Goal: Task Accomplishment & Management: Manage account settings

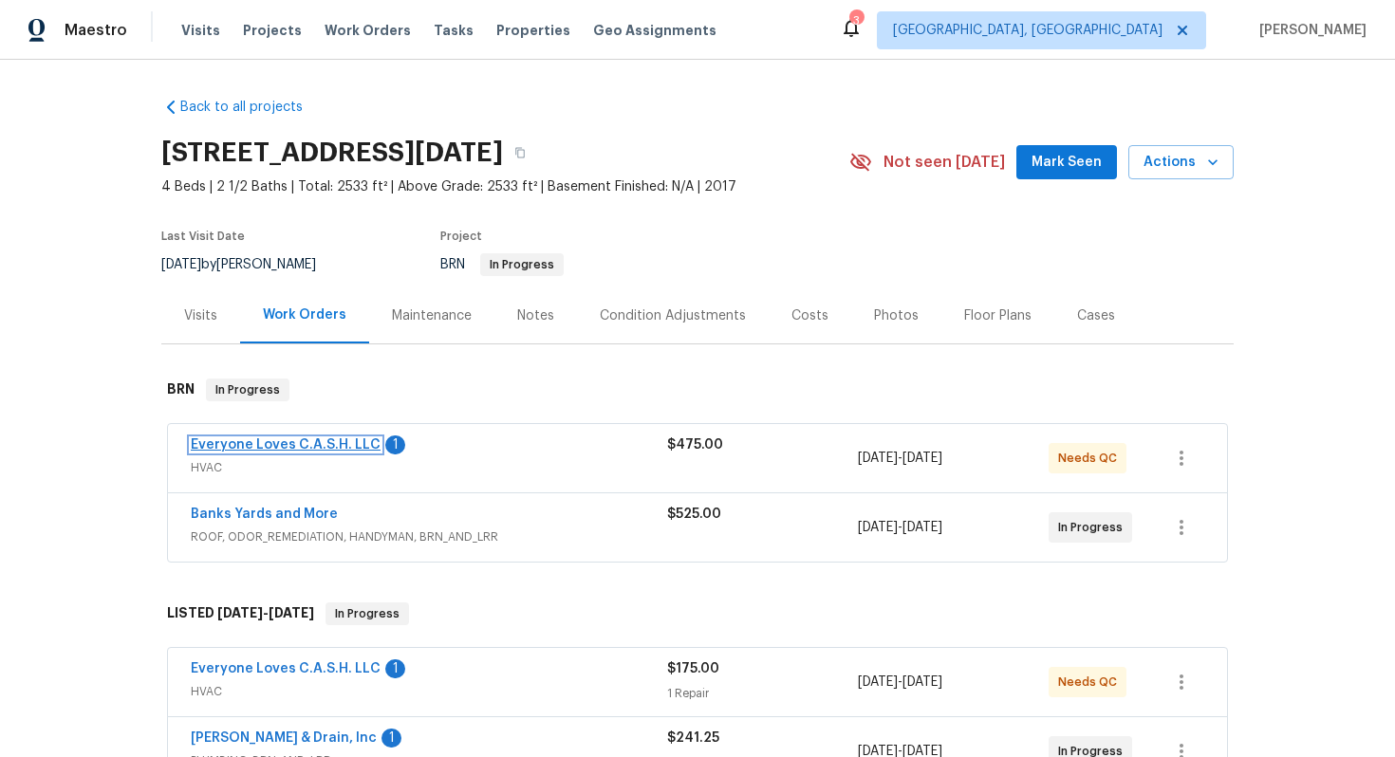
click at [328, 443] on link "Everyone Loves C.A.S.H. LLC" at bounding box center [286, 444] width 190 height 13
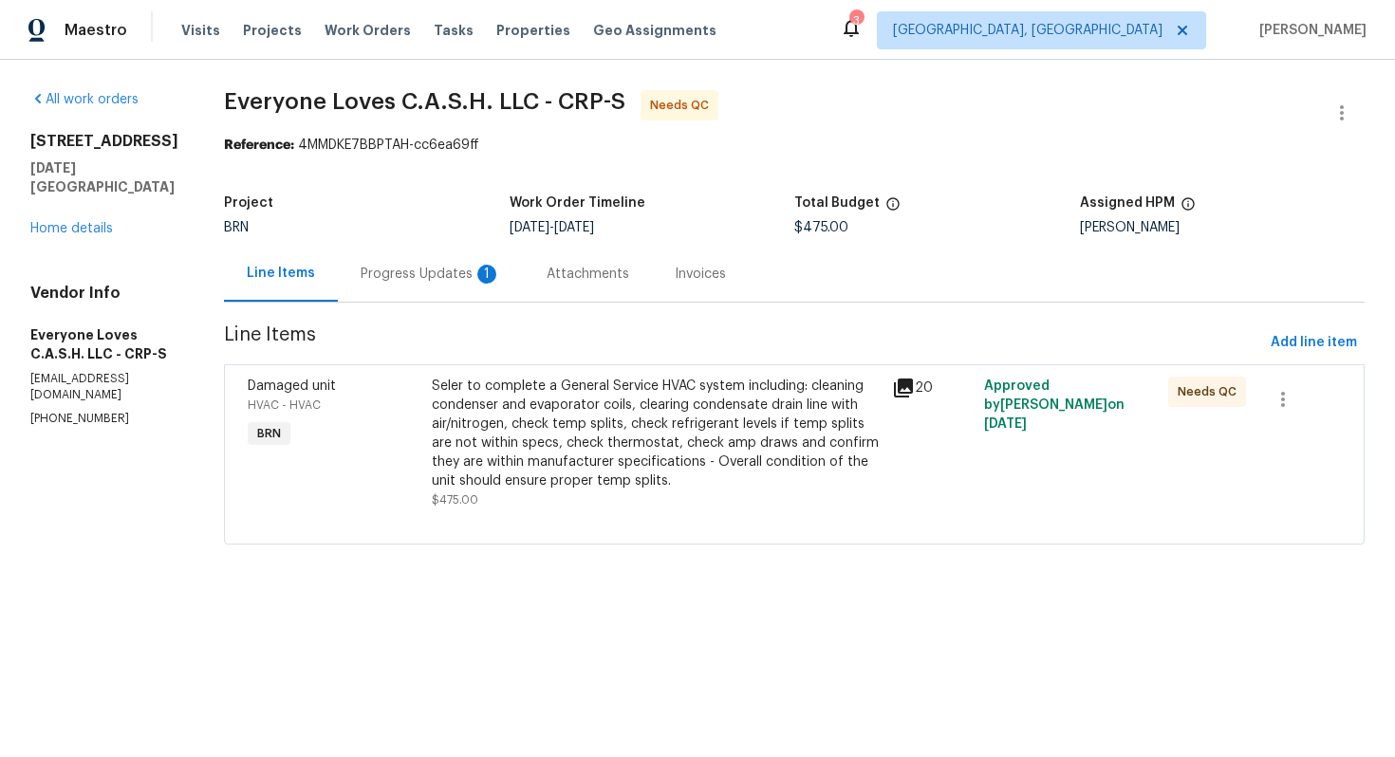
click at [496, 275] on div "1" at bounding box center [486, 274] width 19 height 19
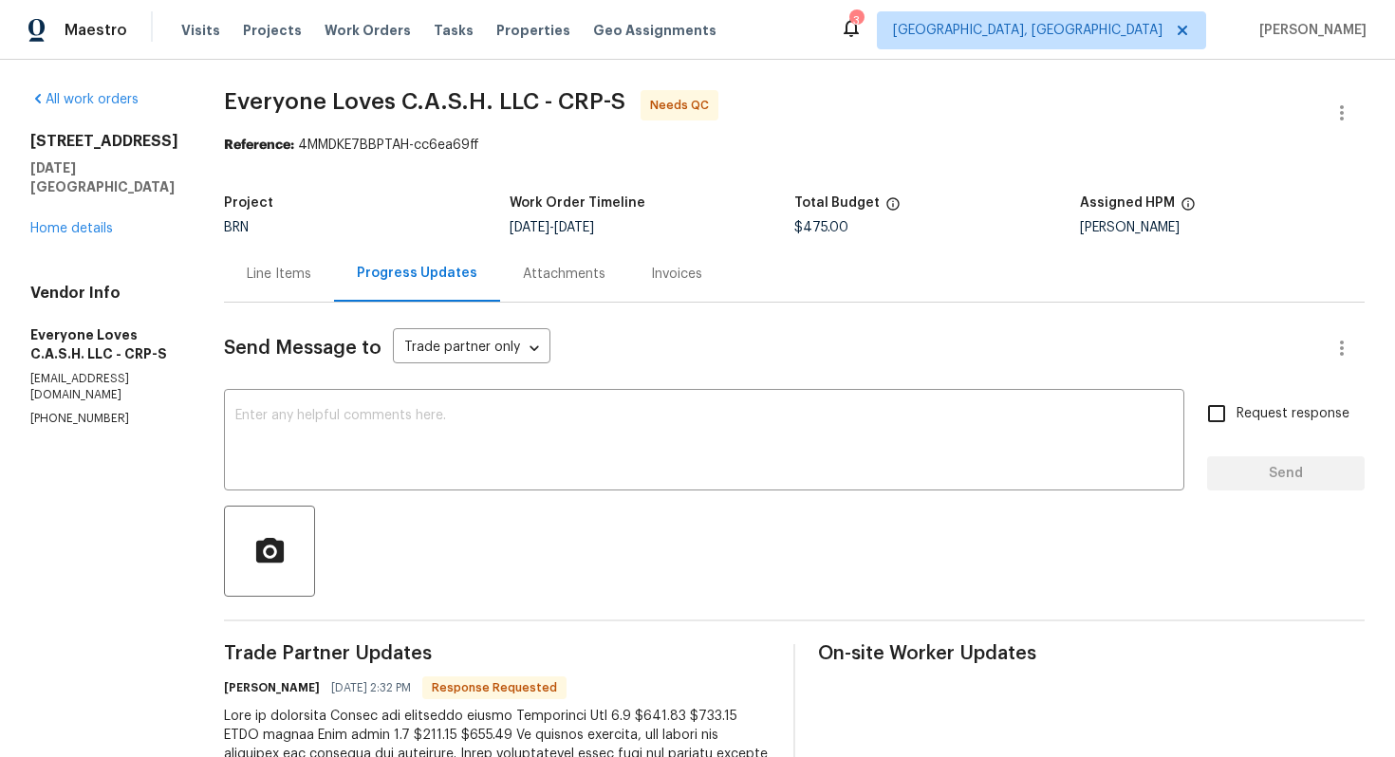
click at [311, 274] on div "Line Items" at bounding box center [279, 274] width 65 height 19
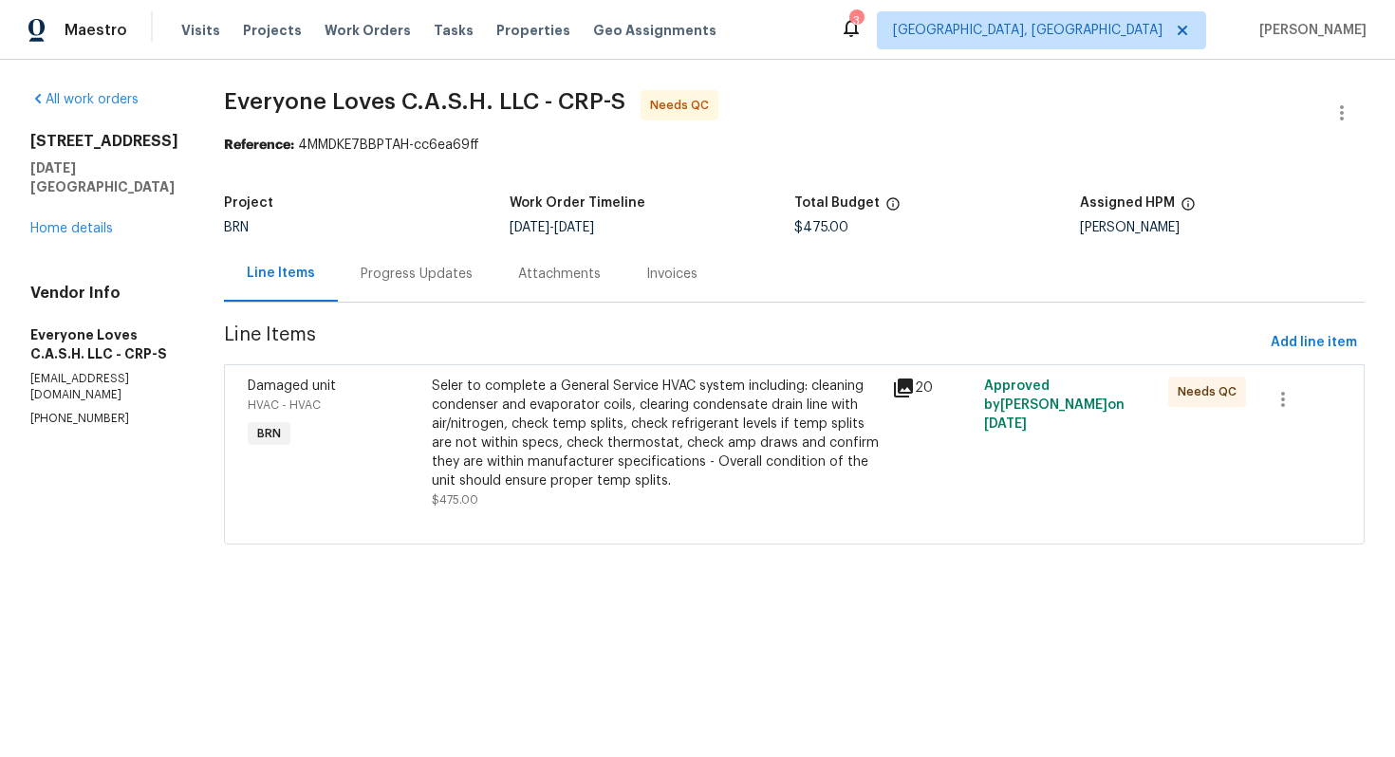
click at [623, 421] on div "Seler to complete a General Service HVAC system including: cleaning condenser a…" at bounding box center [656, 434] width 449 height 114
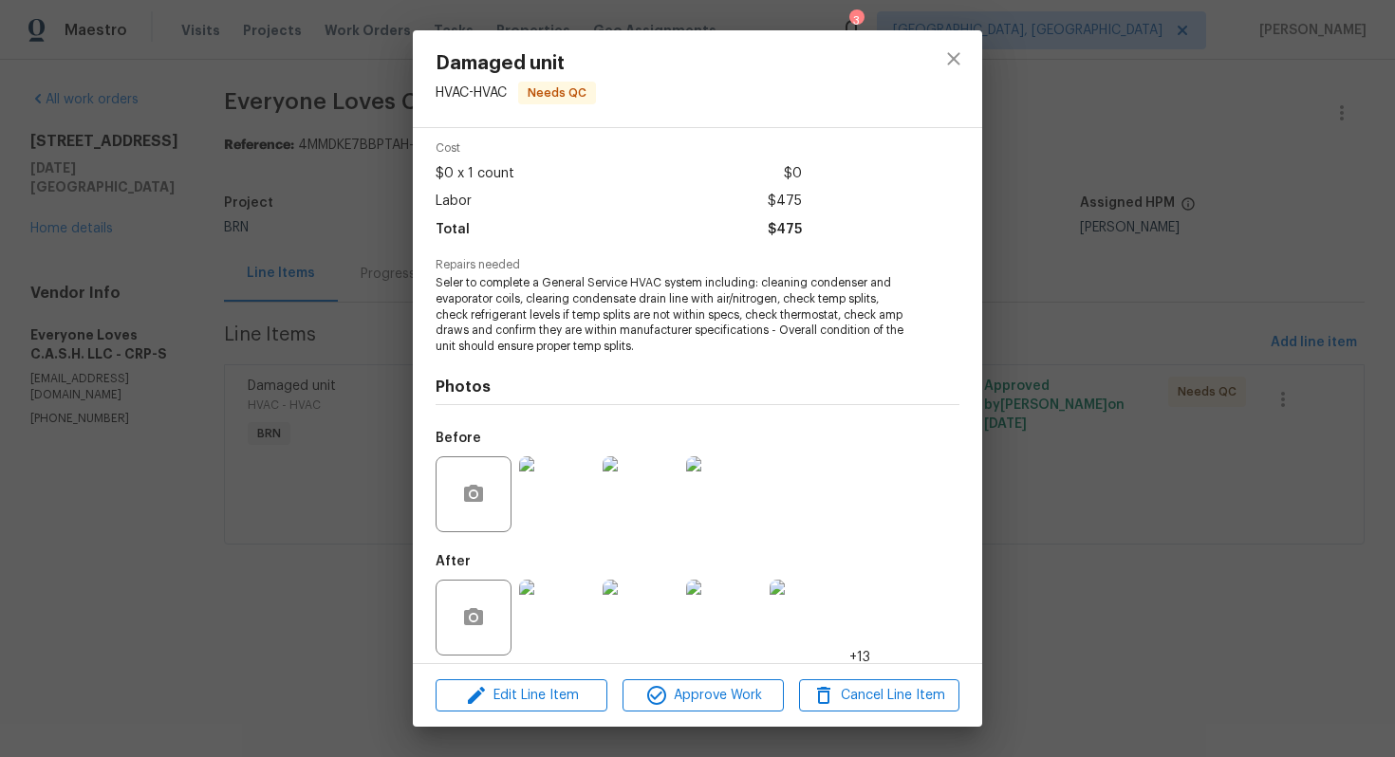
scroll to position [85, 0]
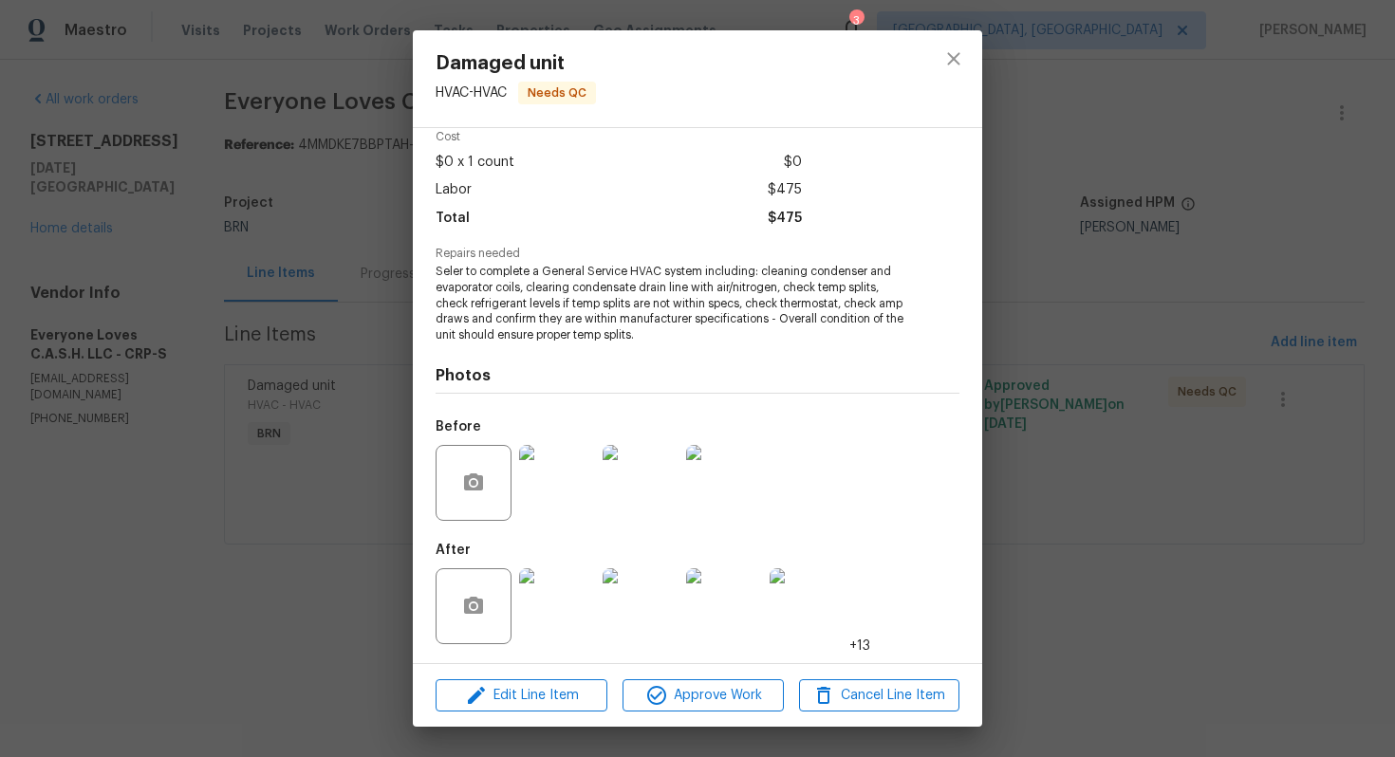
click at [553, 585] on img at bounding box center [557, 606] width 76 height 76
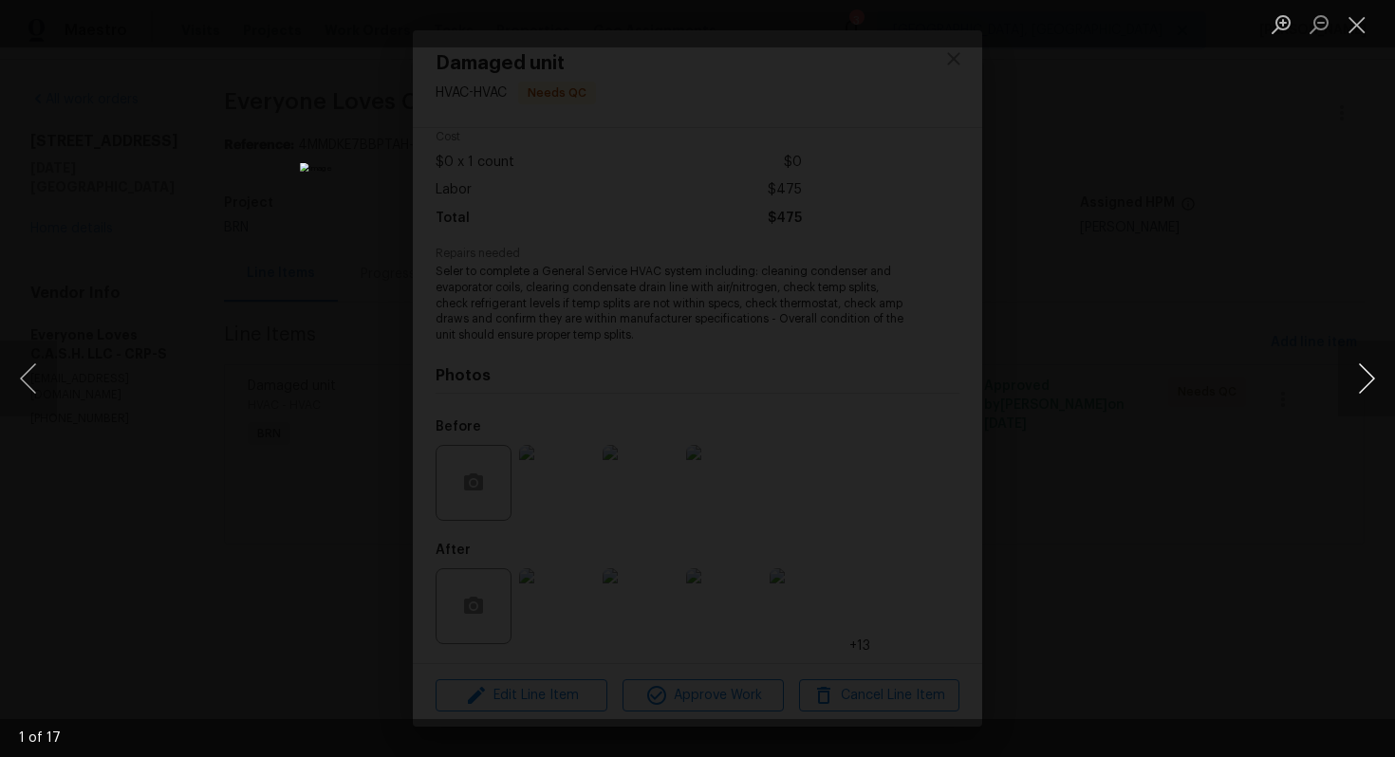
click at [1370, 384] on button "Next image" at bounding box center [1366, 379] width 57 height 76
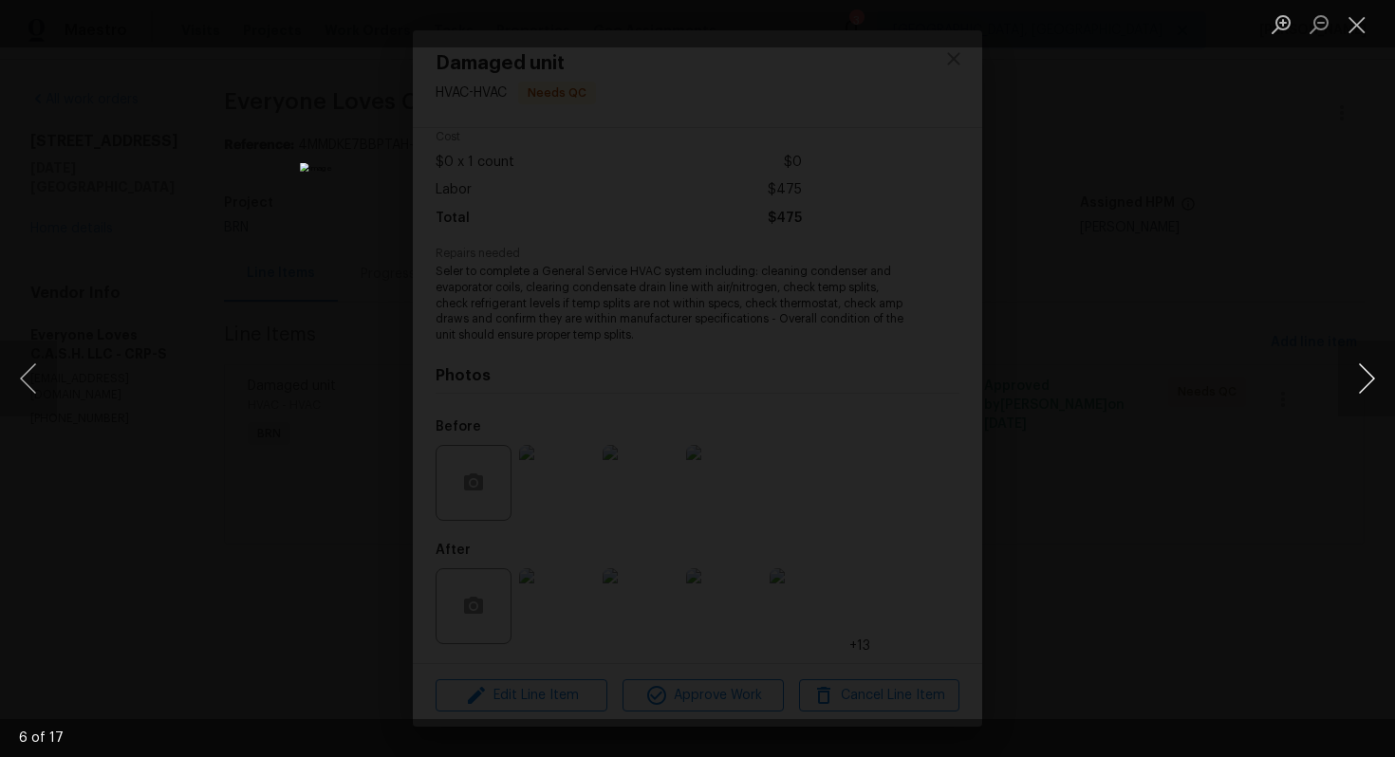
click at [1370, 384] on button "Next image" at bounding box center [1366, 379] width 57 height 76
click at [28, 370] on button "Previous image" at bounding box center [28, 379] width 57 height 76
click at [1364, 374] on button "Next image" at bounding box center [1366, 379] width 57 height 76
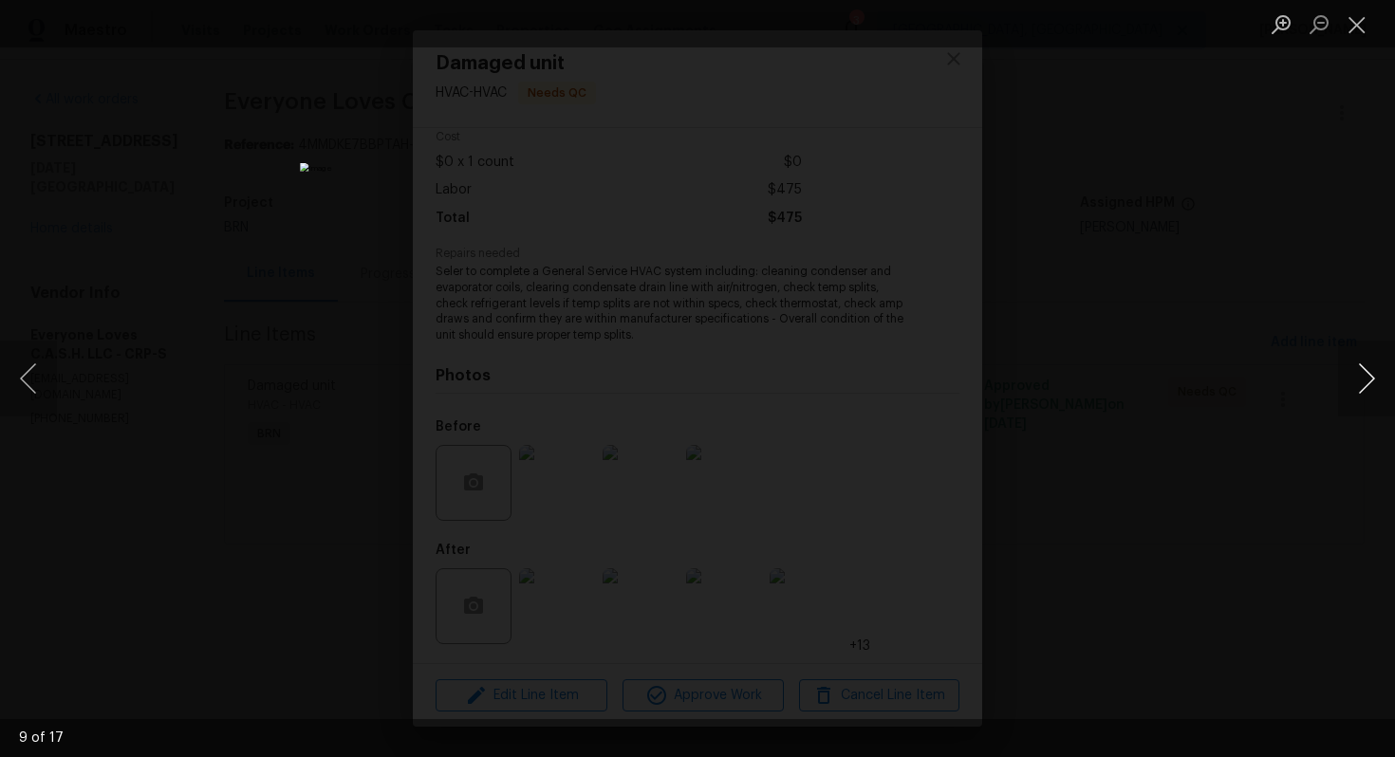
click at [1364, 374] on button "Next image" at bounding box center [1366, 379] width 57 height 76
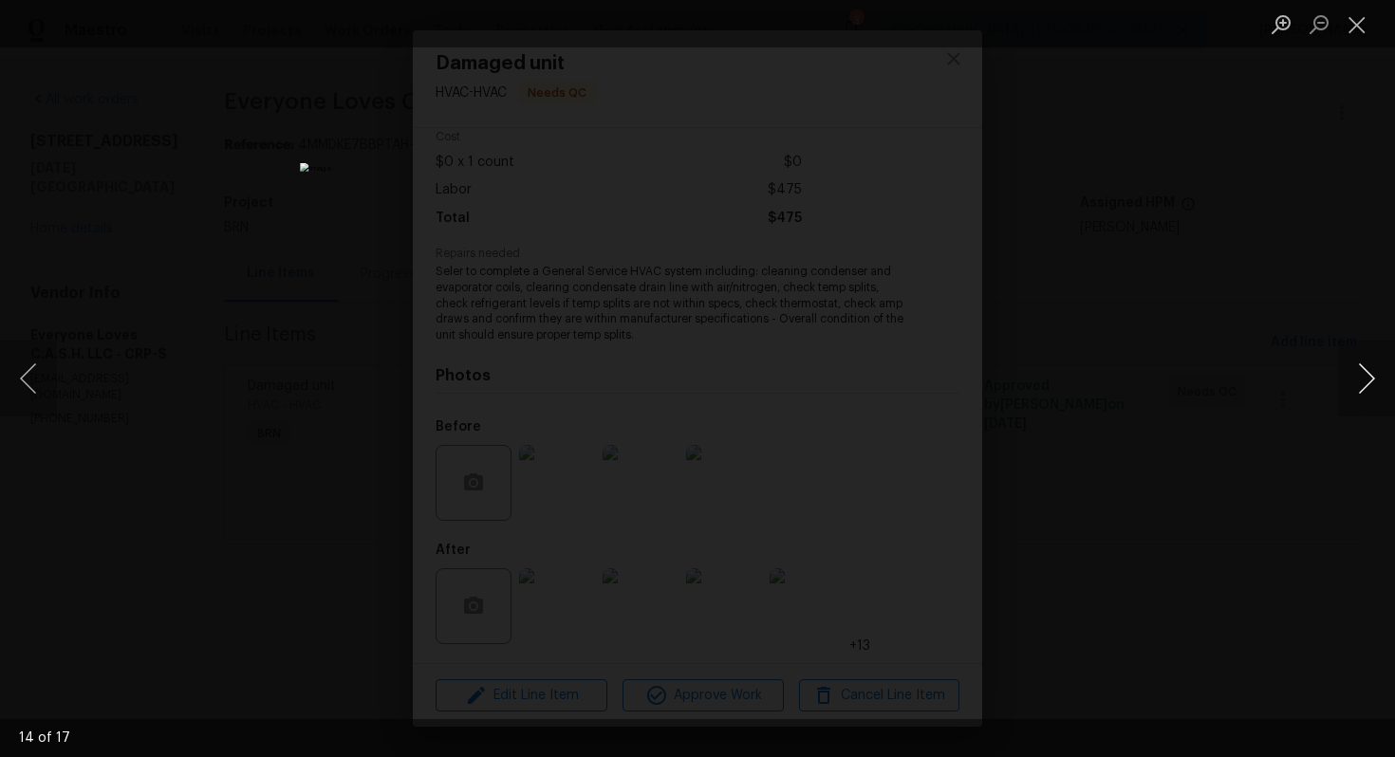
click at [1364, 374] on button "Next image" at bounding box center [1366, 379] width 57 height 76
click at [1342, 380] on button "Next image" at bounding box center [1366, 379] width 57 height 76
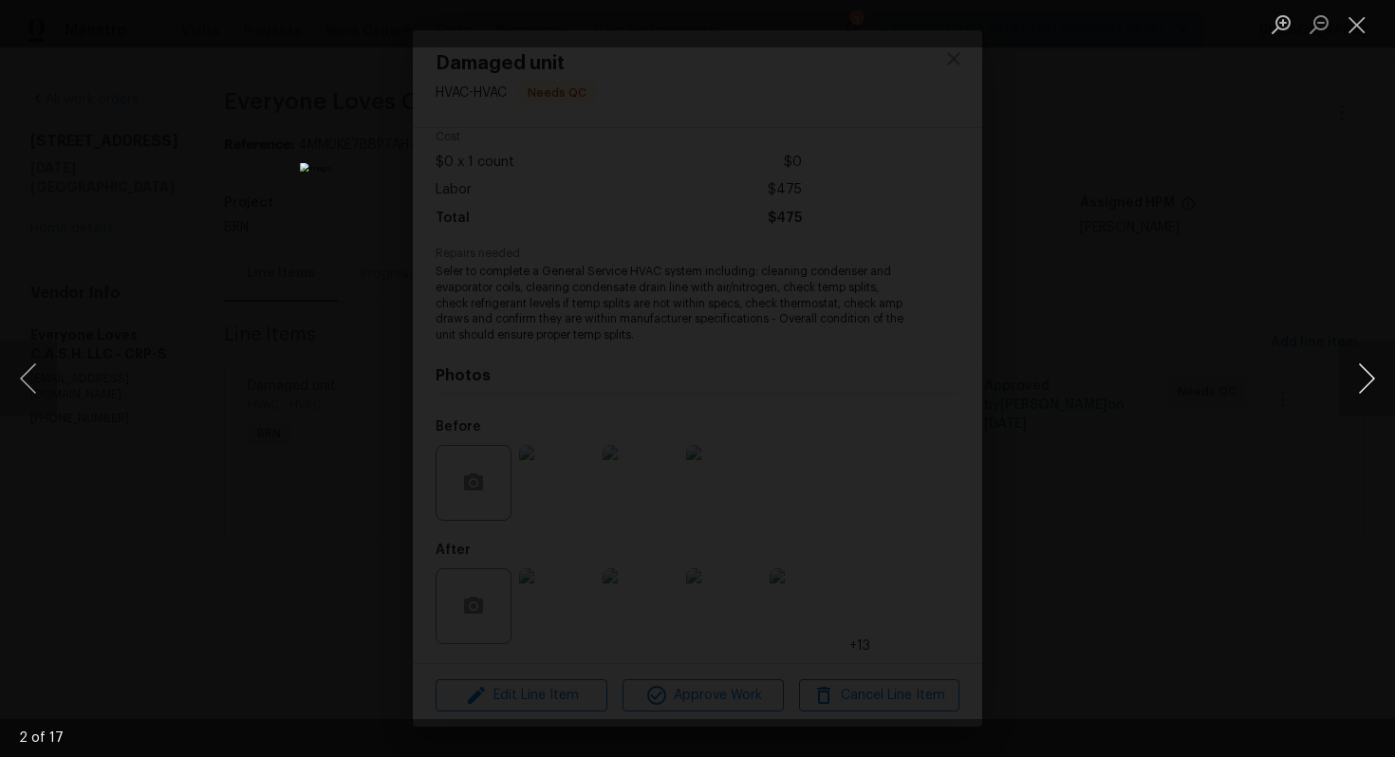
click at [1342, 380] on button "Next image" at bounding box center [1366, 379] width 57 height 76
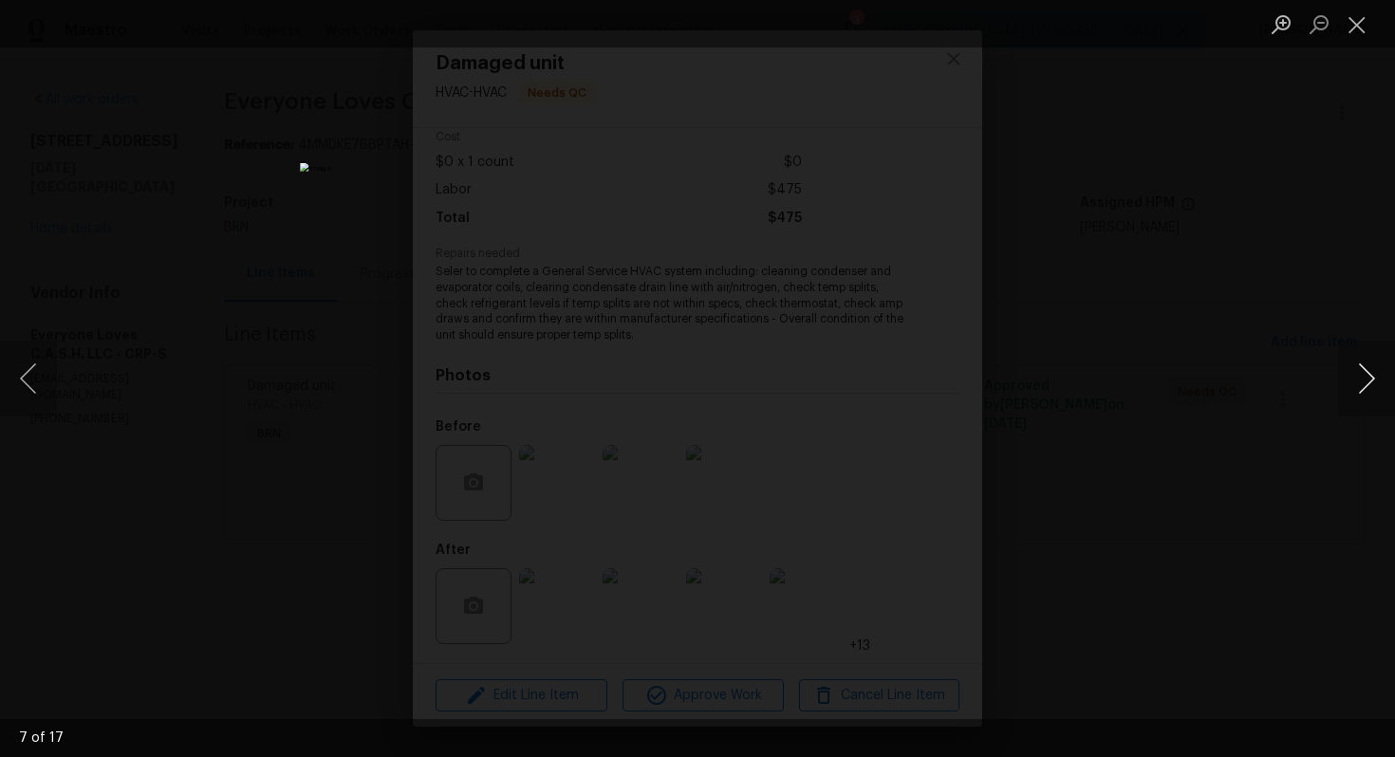
click at [1342, 380] on button "Next image" at bounding box center [1366, 379] width 57 height 76
click at [1351, 35] on button "Close lightbox" at bounding box center [1357, 24] width 38 height 33
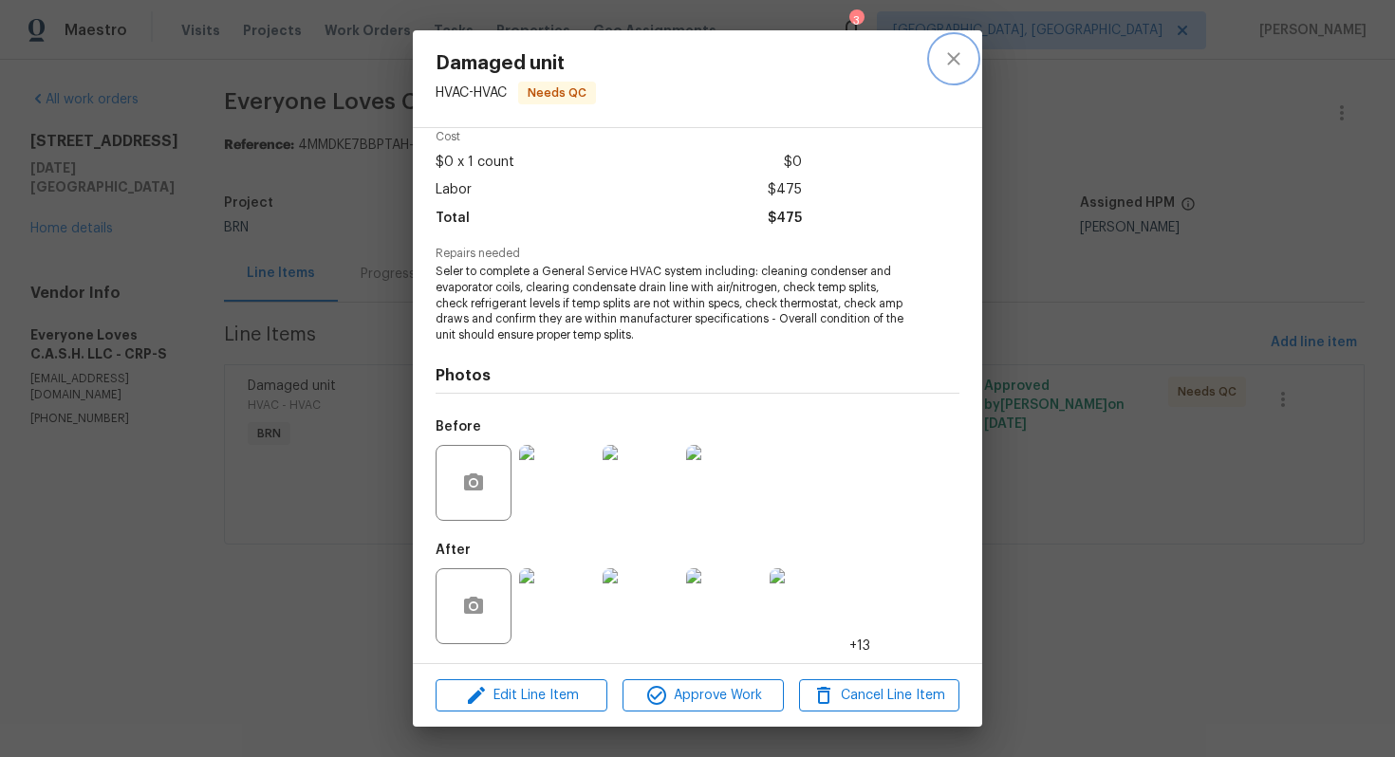
click at [958, 61] on icon "close" at bounding box center [953, 58] width 23 height 23
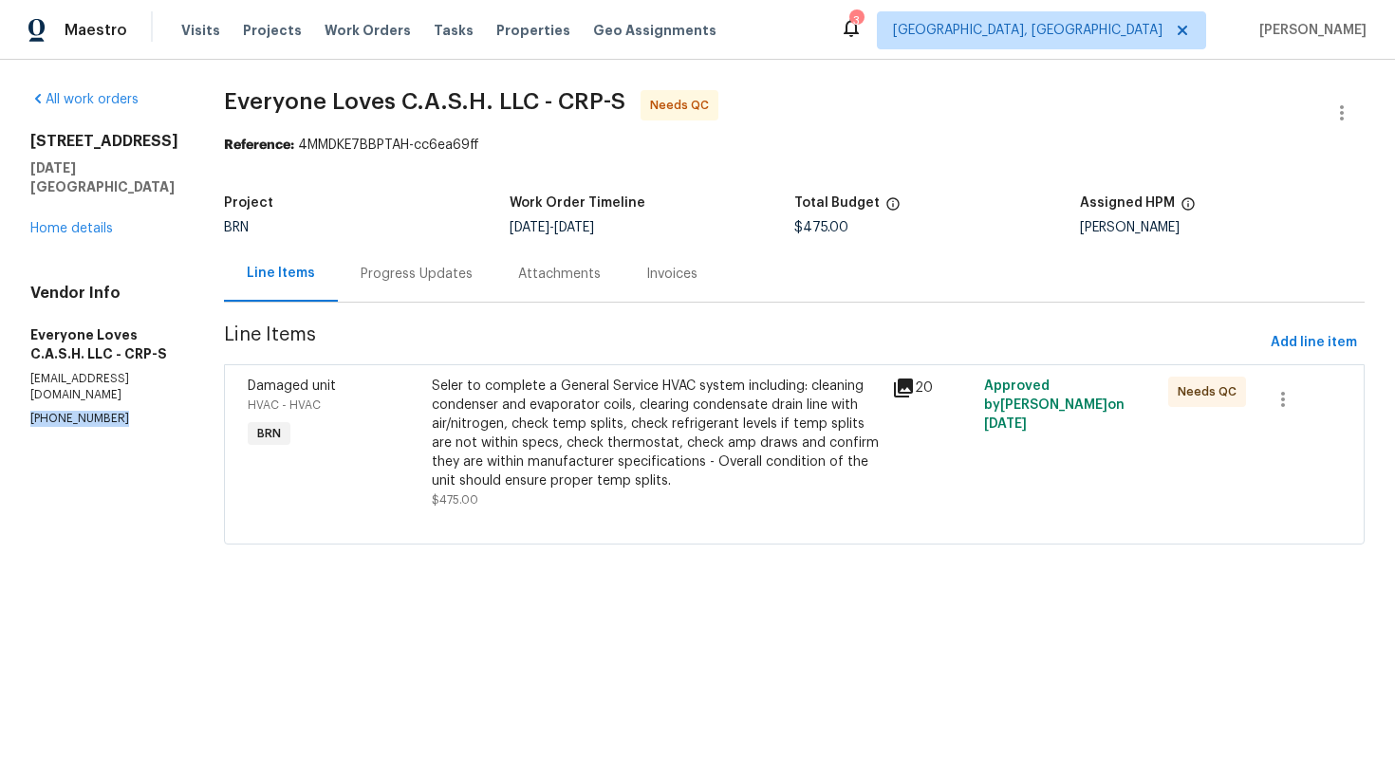
drag, startPoint x: 19, startPoint y: 387, endPoint x: 132, endPoint y: 386, distance: 112.9
click at [132, 386] on div "All work orders [STREET_ADDRESS][DATE] Home details Vendor Info Everyone Loves …" at bounding box center [697, 329] width 1395 height 538
copy p "[PHONE_NUMBER]"
click at [436, 281] on div "Progress Updates" at bounding box center [417, 274] width 112 height 19
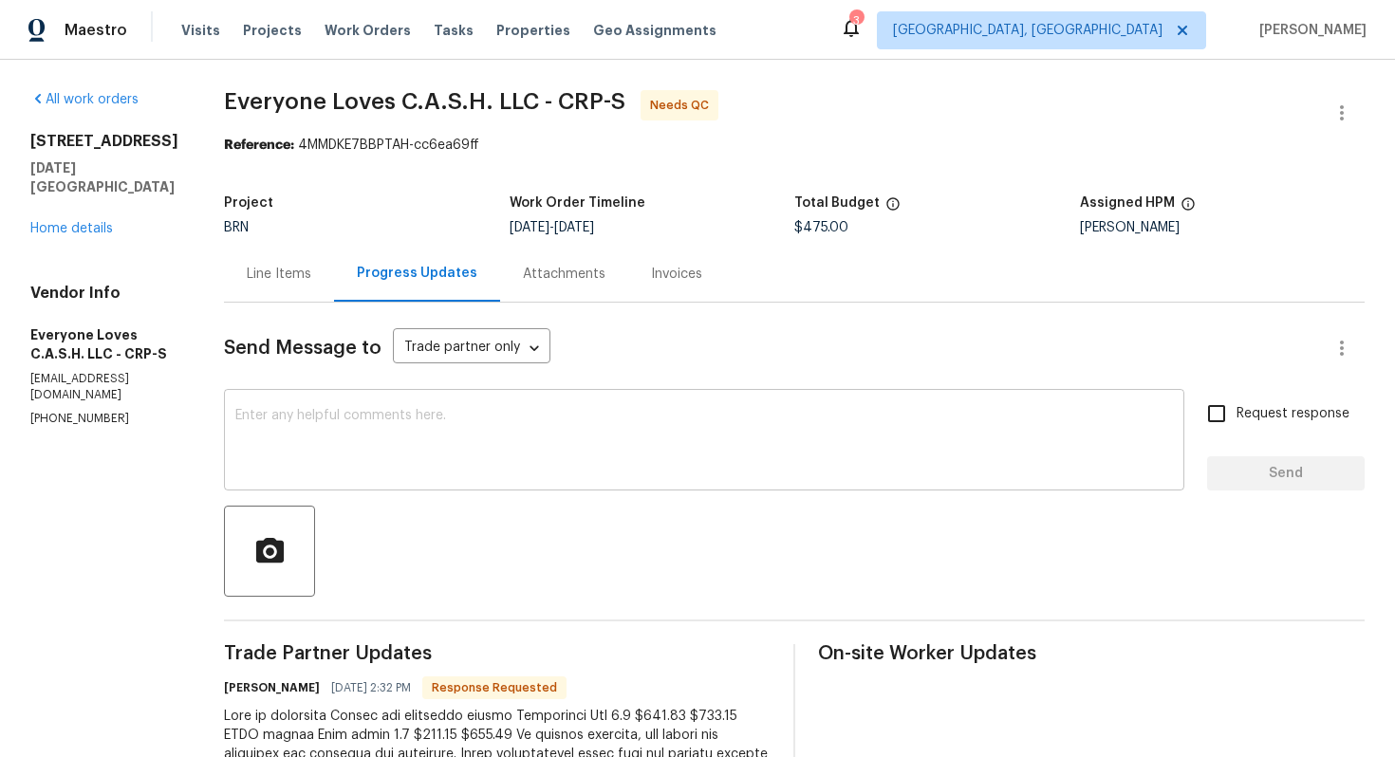
click at [384, 455] on textarea at bounding box center [704, 442] width 938 height 66
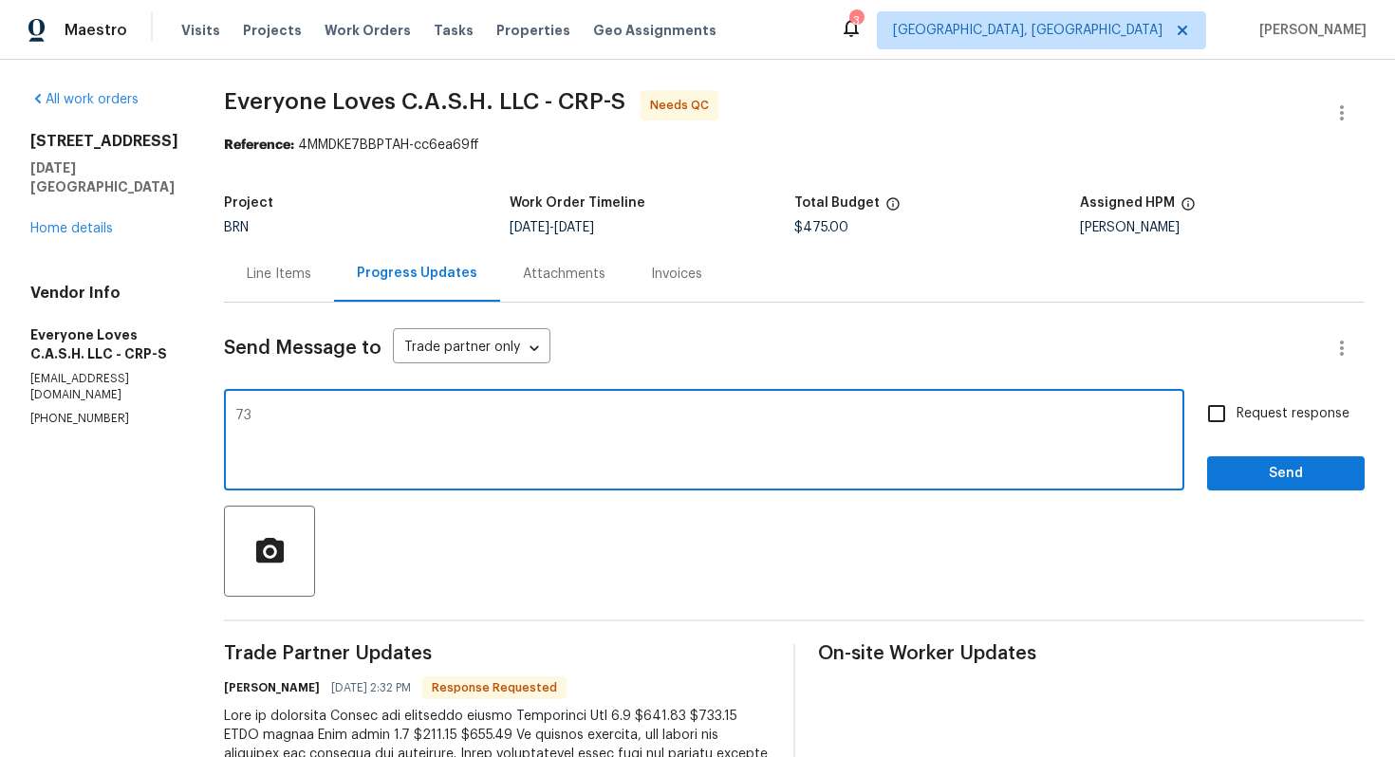
type textarea "7"
click at [291, 276] on div "Line Items" at bounding box center [279, 274] width 65 height 19
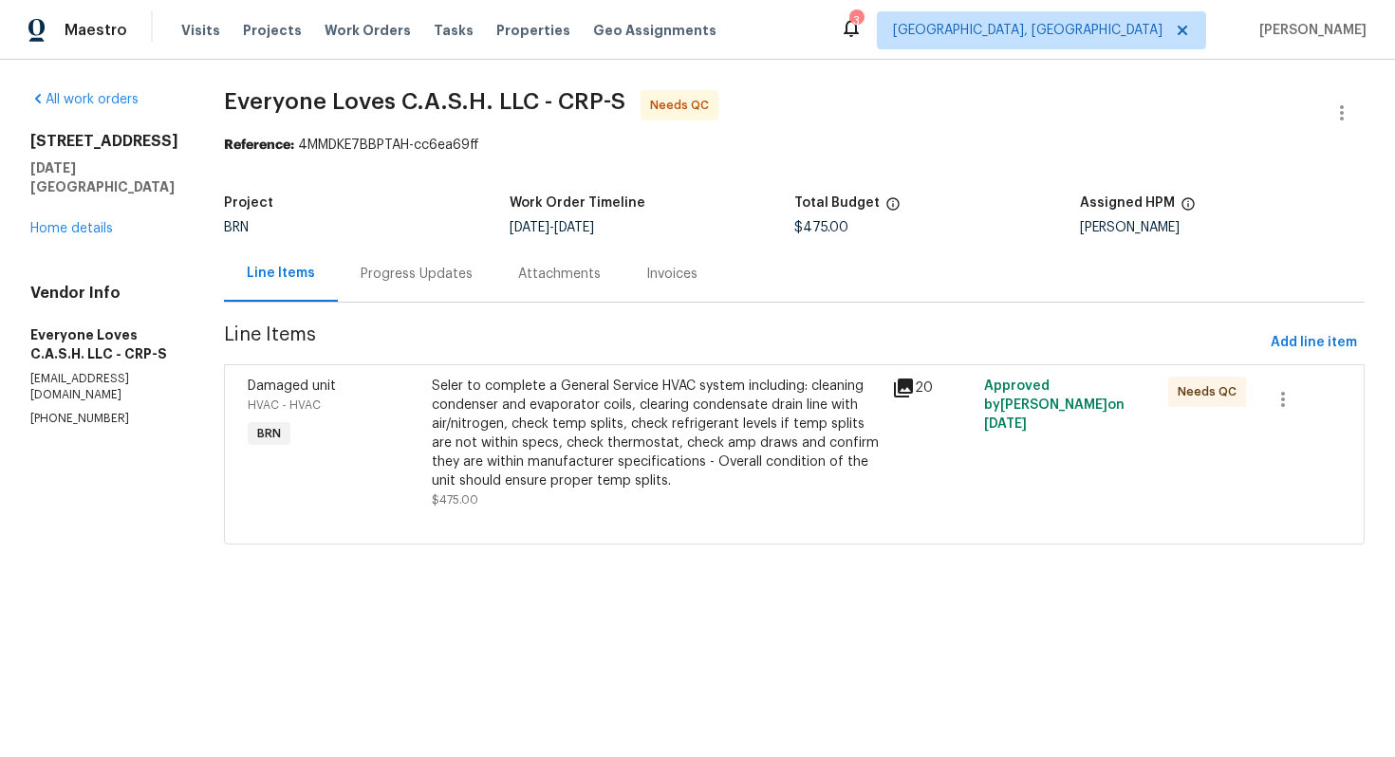
click at [518, 416] on div "Seler to complete a General Service HVAC system including: cleaning condenser a…" at bounding box center [656, 434] width 449 height 114
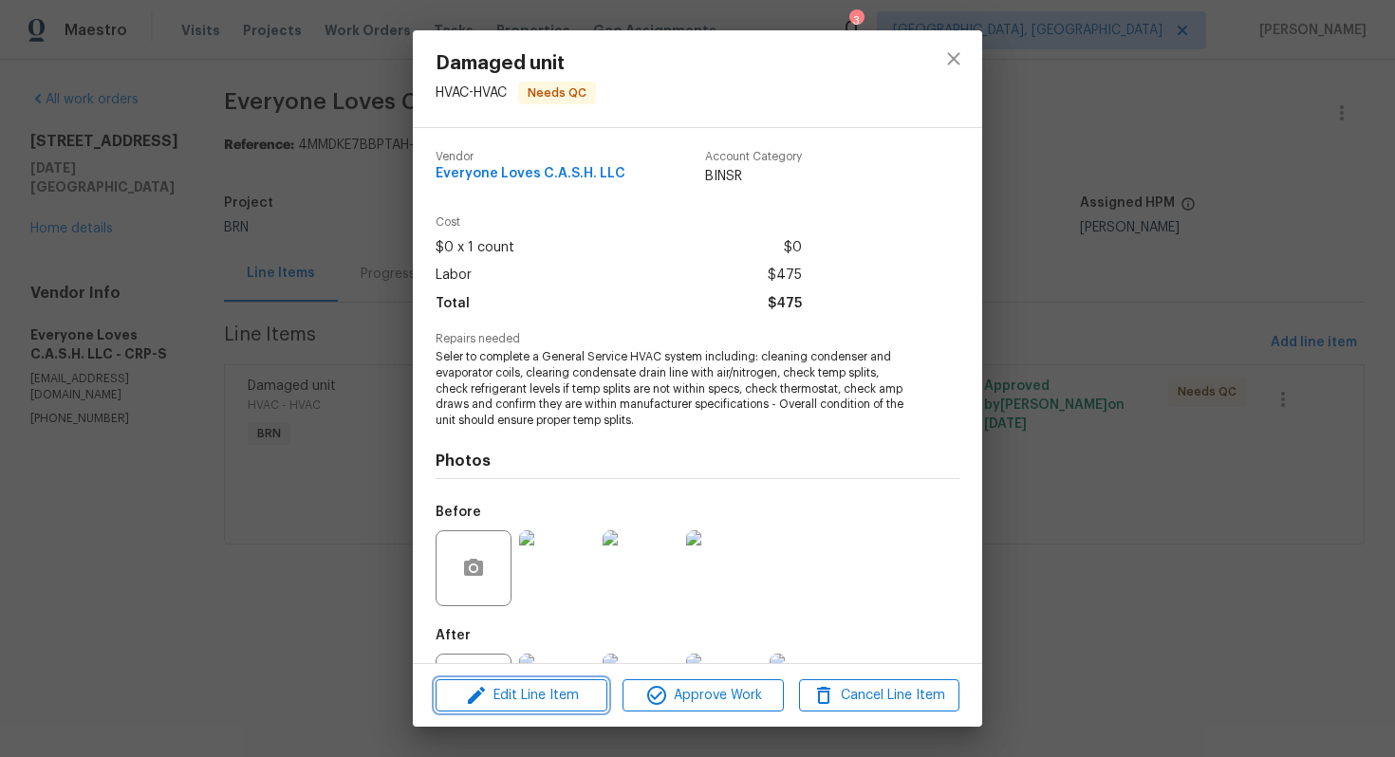
click at [499, 698] on span "Edit Line Item" at bounding box center [521, 696] width 160 height 24
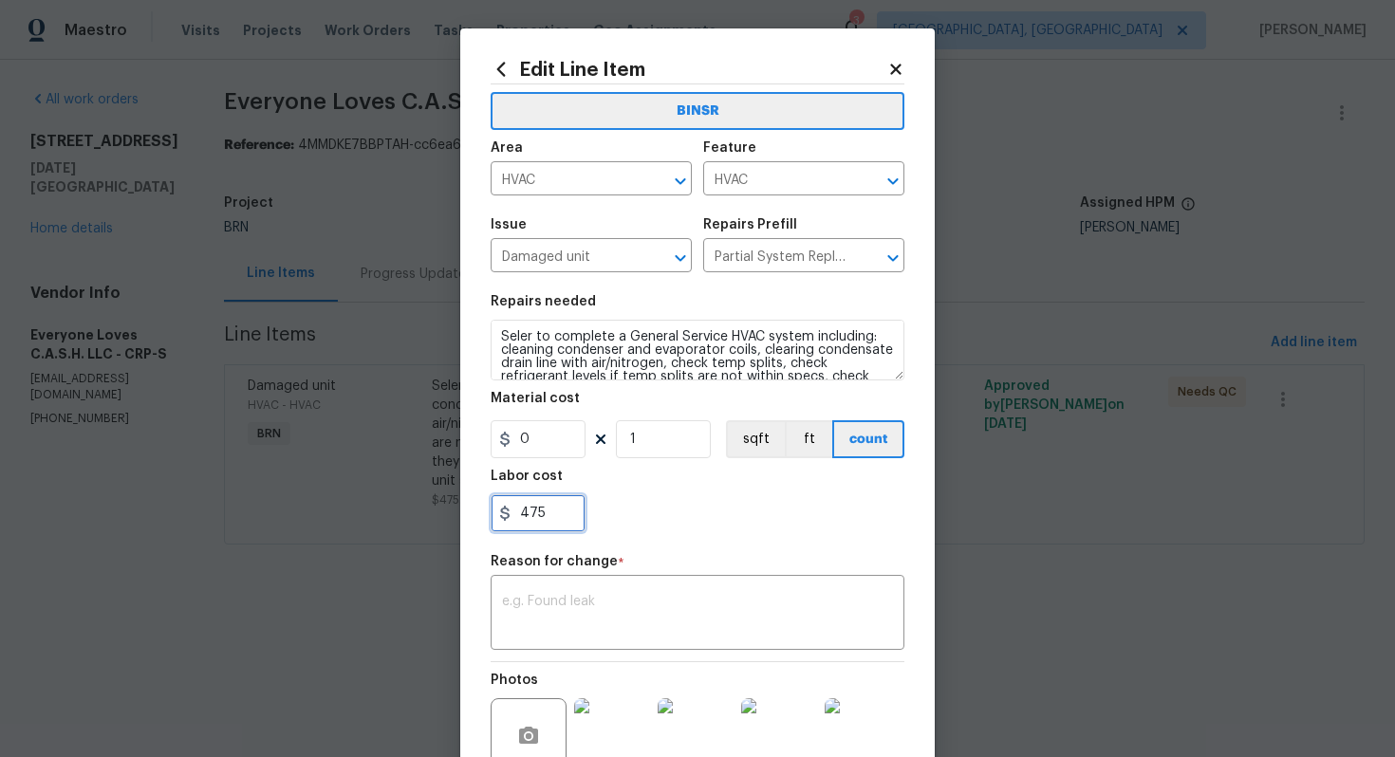
drag, startPoint x: 523, startPoint y: 518, endPoint x: 586, endPoint y: 515, distance: 63.6
click at [586, 515] on div "475" at bounding box center [698, 513] width 414 height 38
type input "733"
click at [705, 607] on textarea at bounding box center [697, 615] width 391 height 40
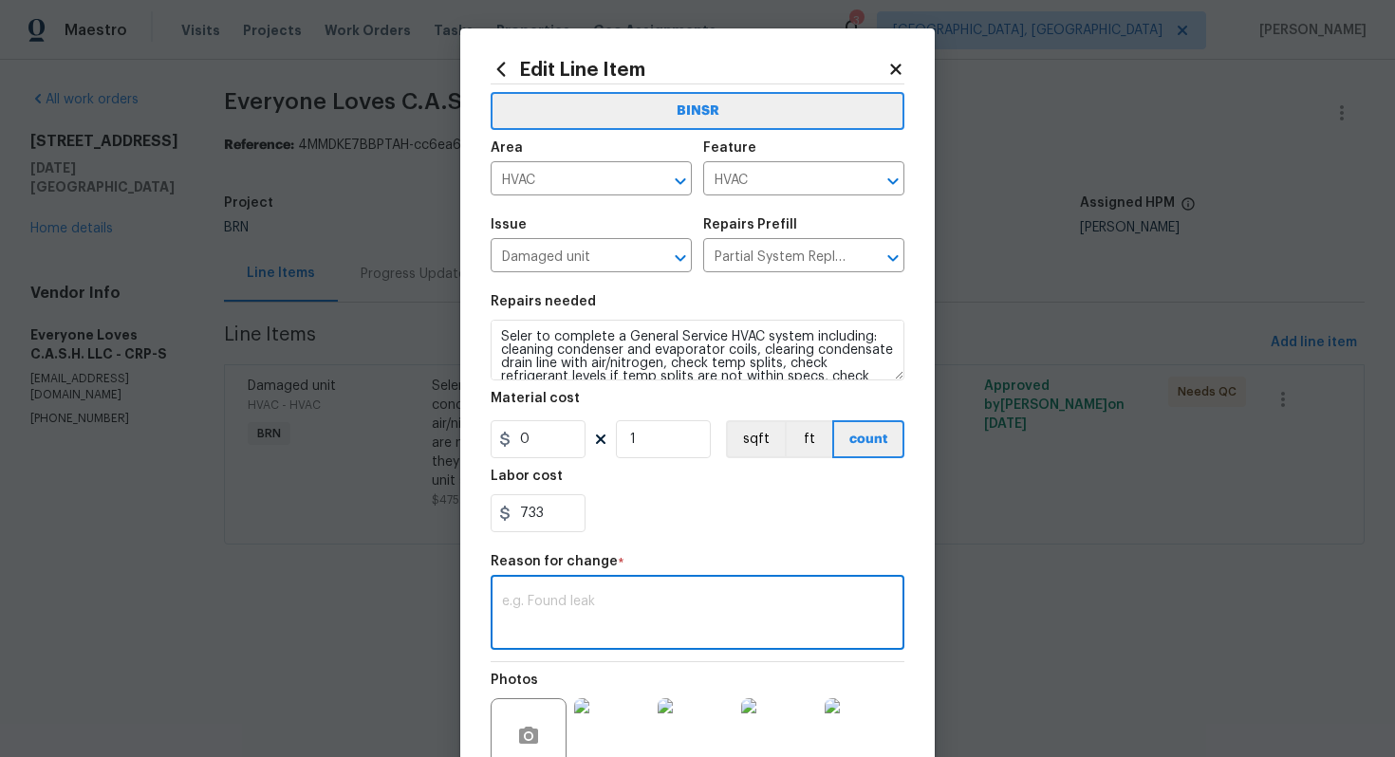
paste textarea "(AG) Updated per vendors final cost."
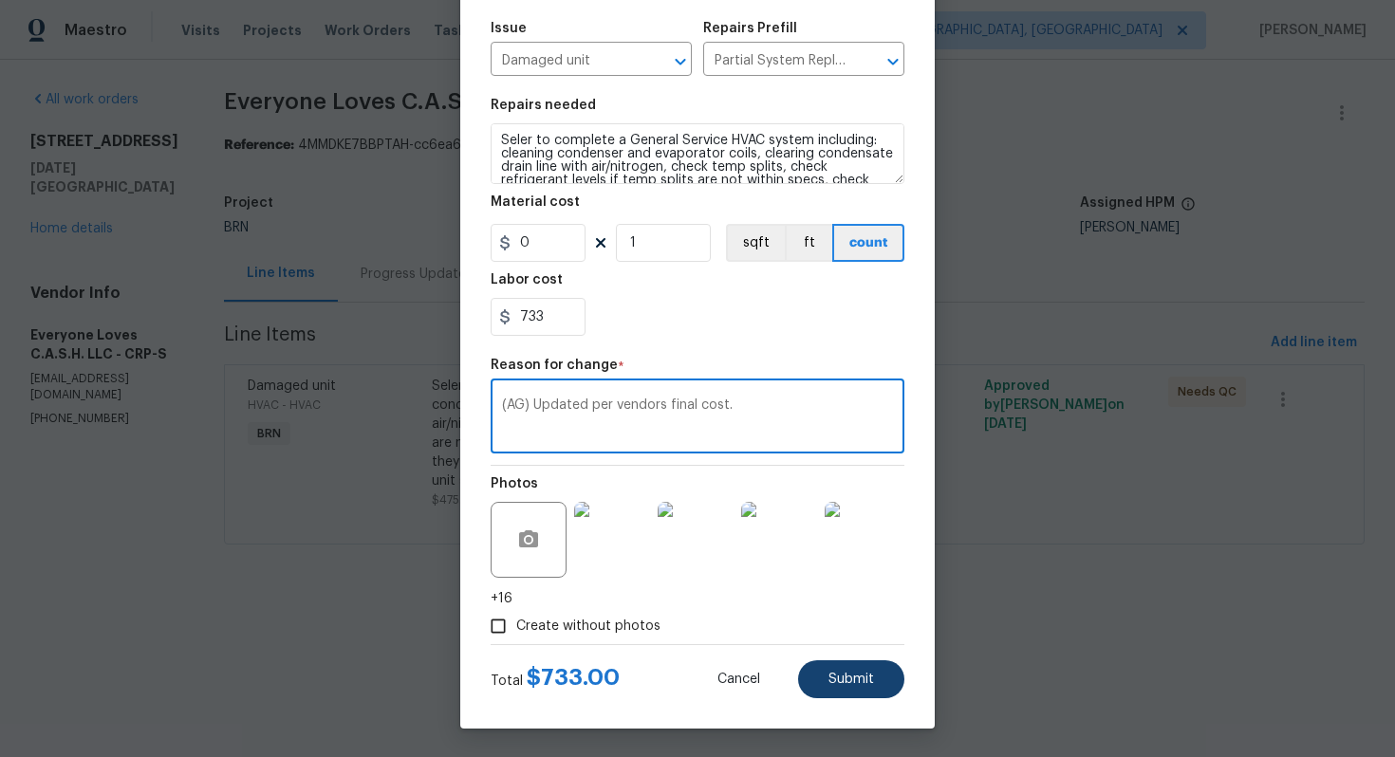
type textarea "(AG) Updated per vendors final cost."
click at [833, 689] on button "Submit" at bounding box center [851, 679] width 106 height 38
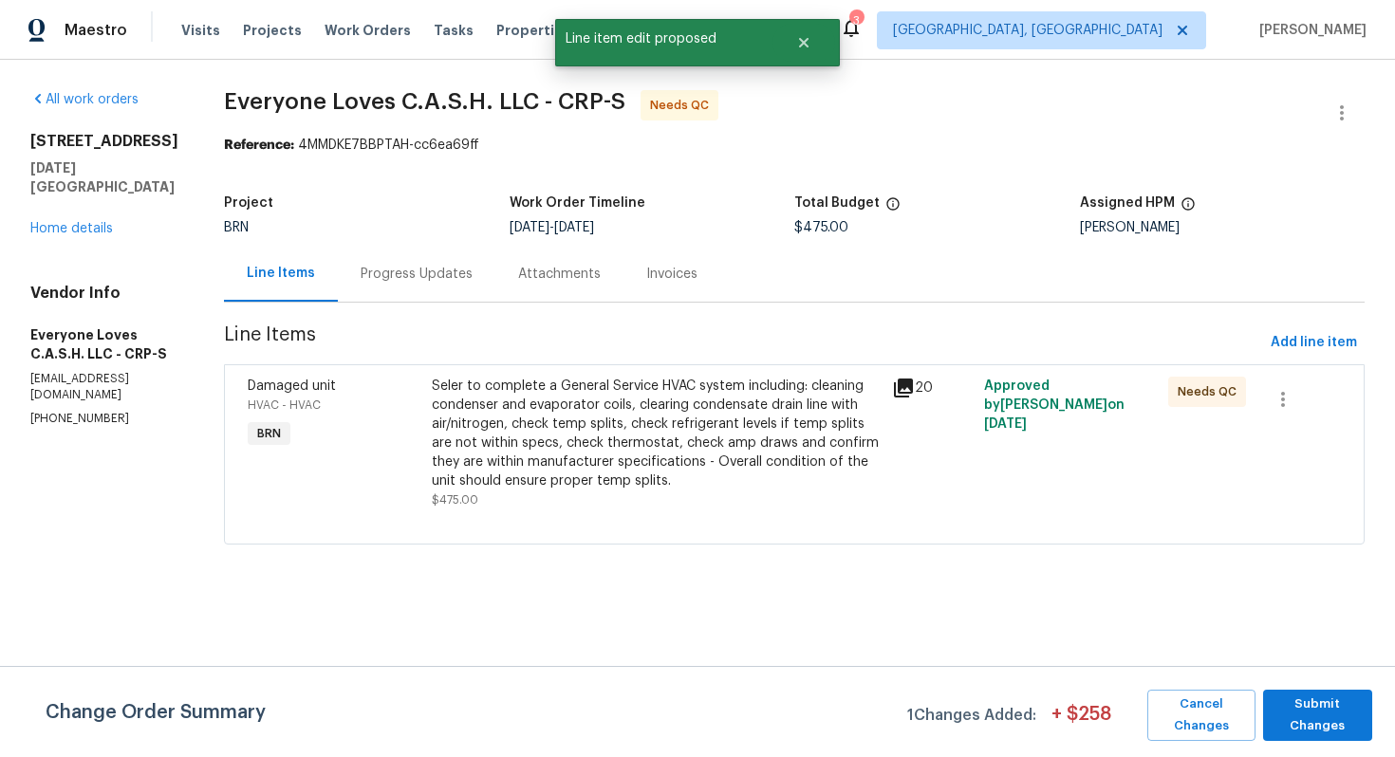
scroll to position [0, 0]
click at [1309, 712] on span "Submit Changes" at bounding box center [1317, 716] width 90 height 44
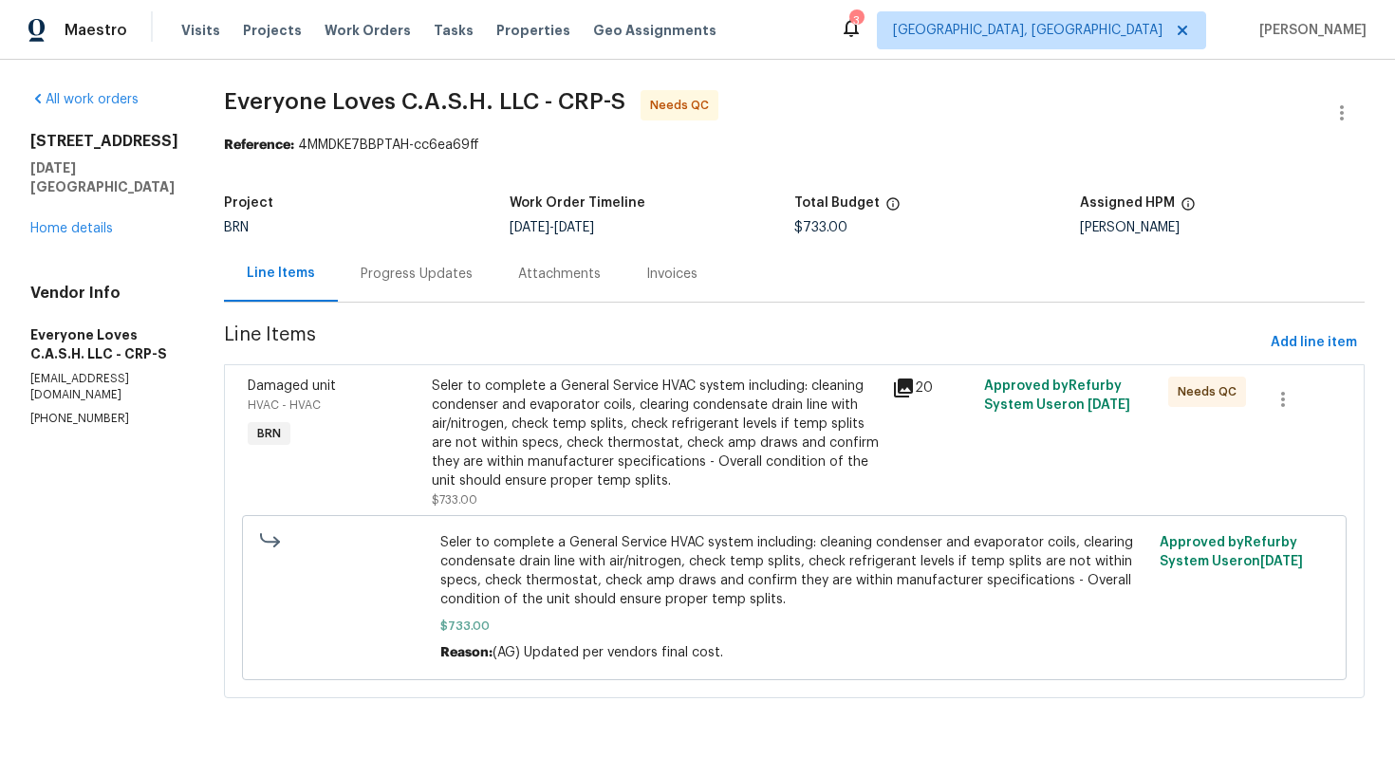
click at [473, 278] on div "Progress Updates" at bounding box center [417, 274] width 112 height 19
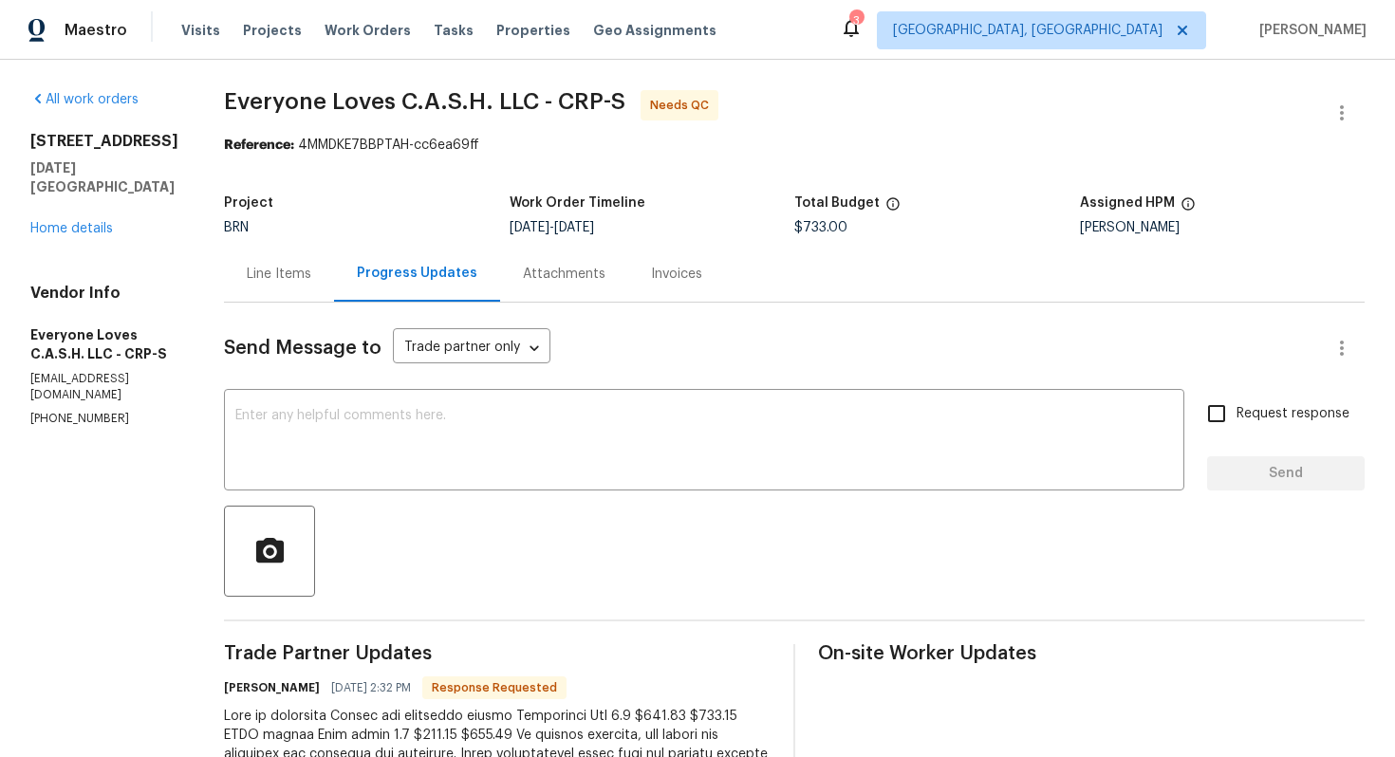
click at [317, 288] on div "Line Items" at bounding box center [279, 274] width 110 height 56
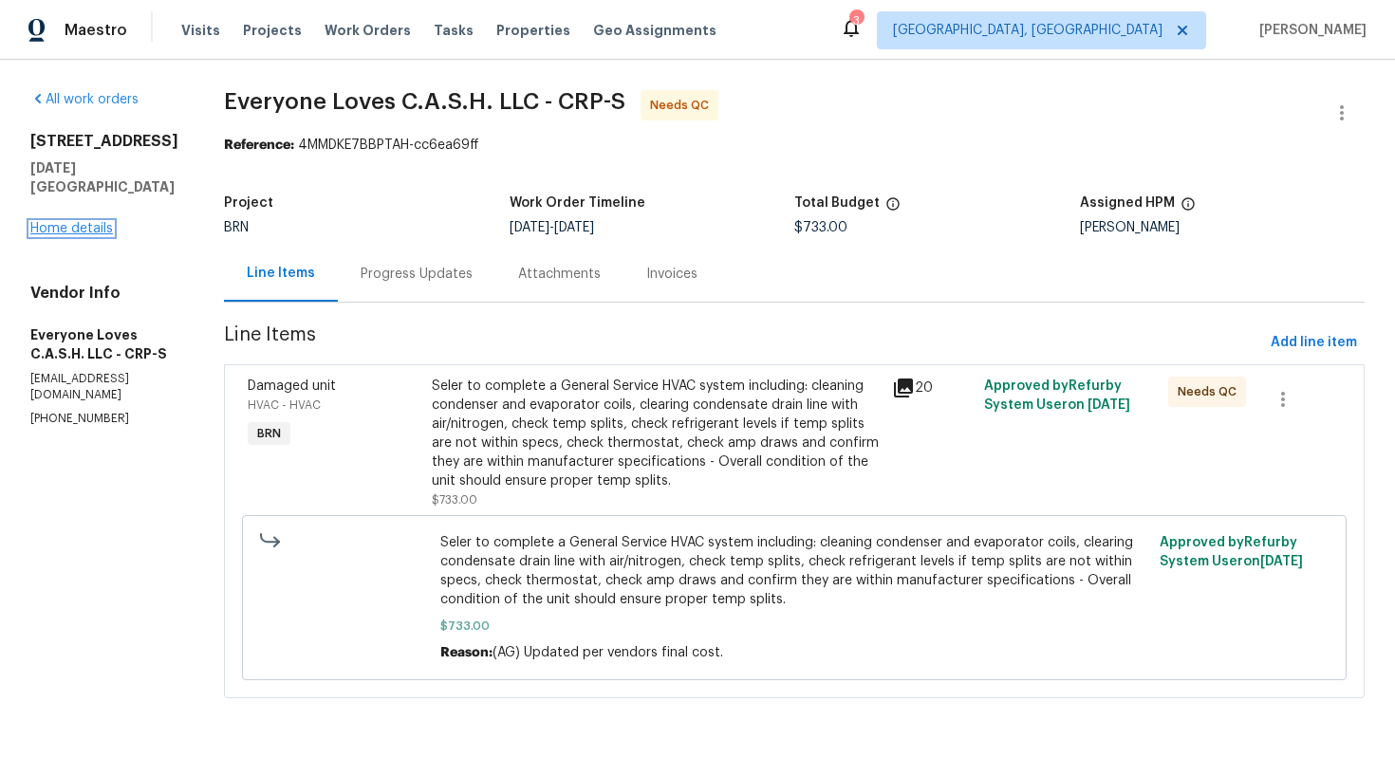
click at [100, 222] on link "Home details" at bounding box center [71, 228] width 83 height 13
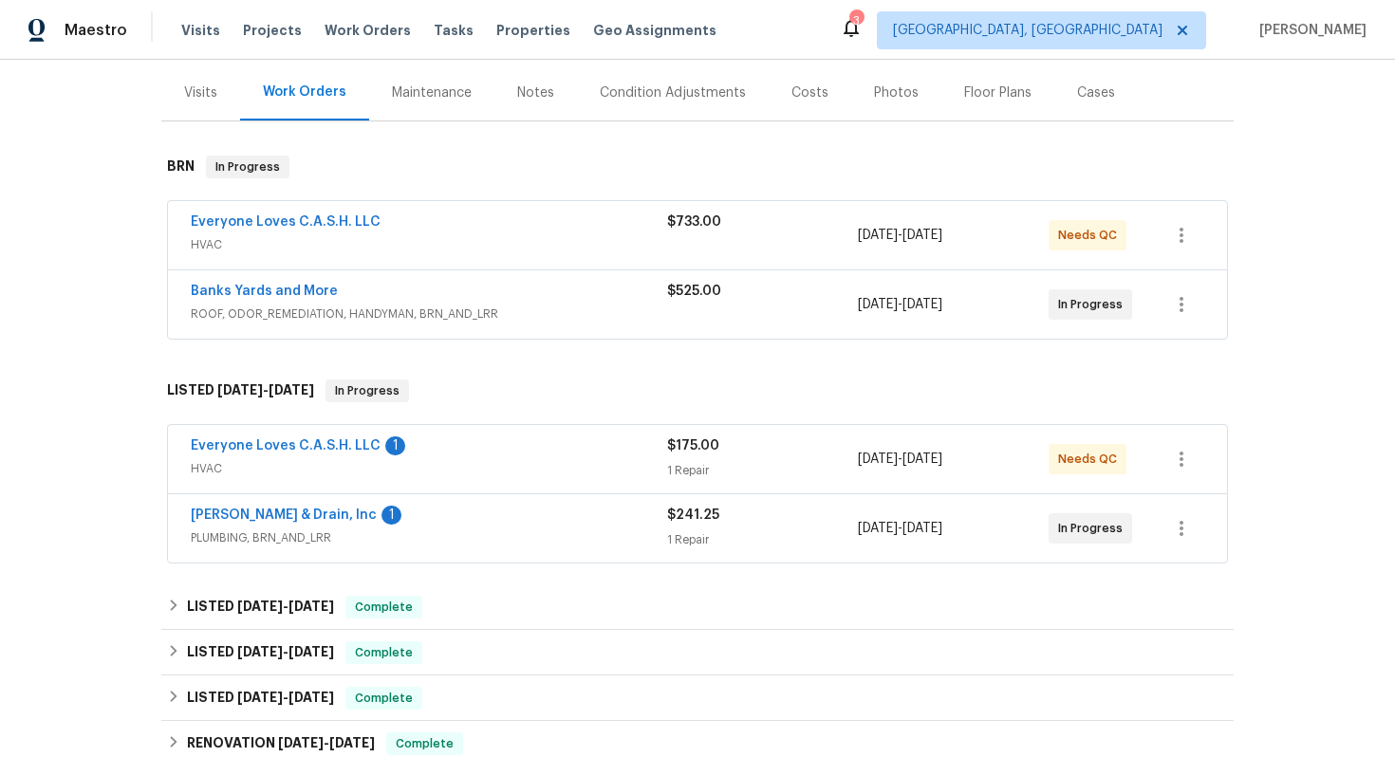
scroll to position [235, 0]
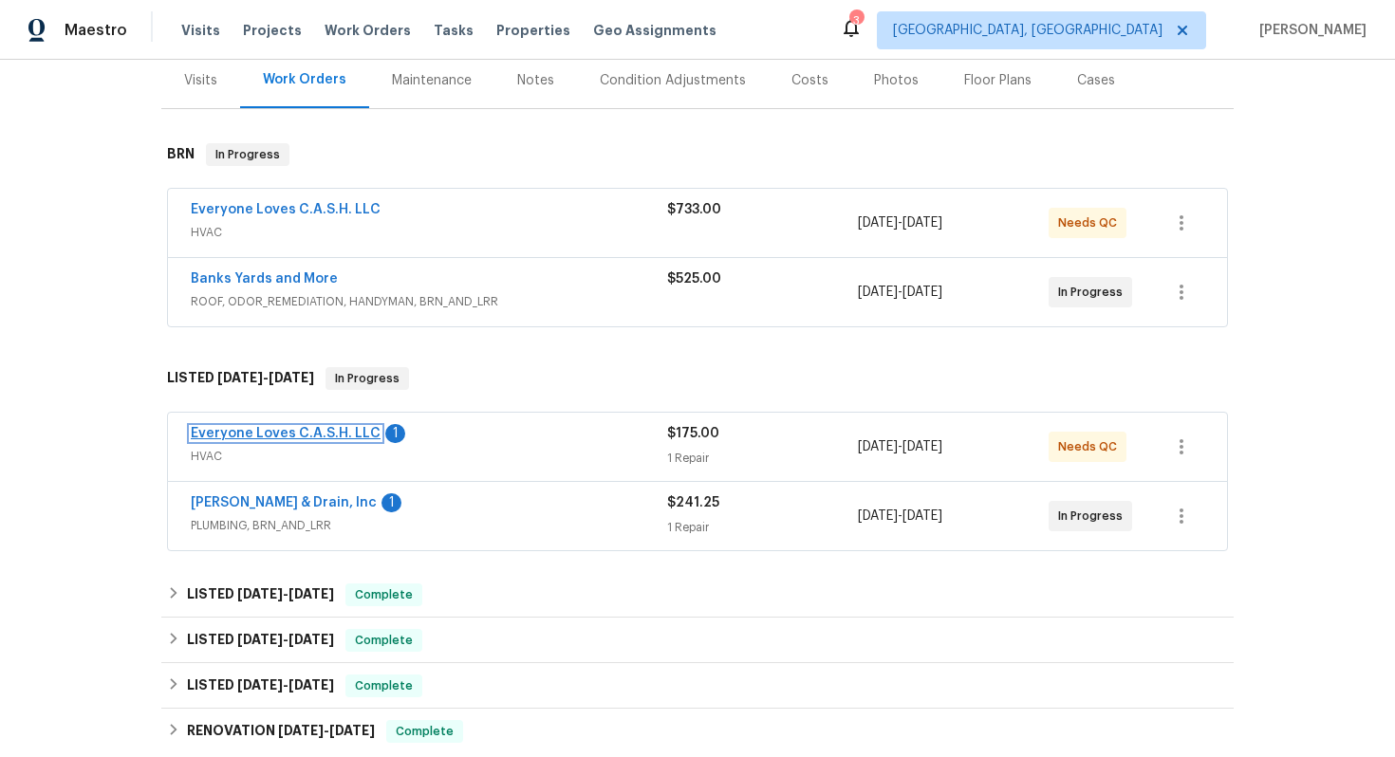
click at [256, 429] on link "Everyone Loves C.A.S.H. LLC" at bounding box center [286, 433] width 190 height 13
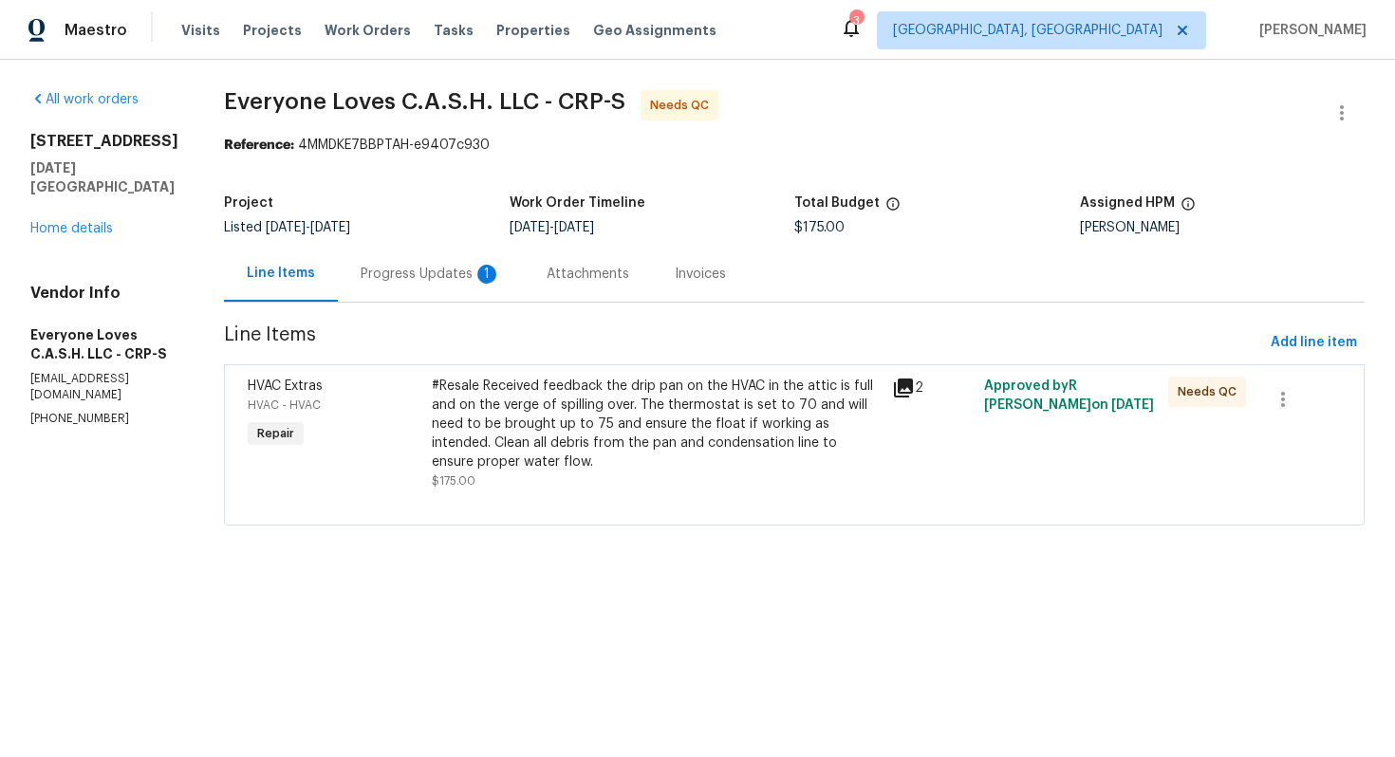
click at [496, 283] on div "Progress Updates 1" at bounding box center [431, 274] width 140 height 19
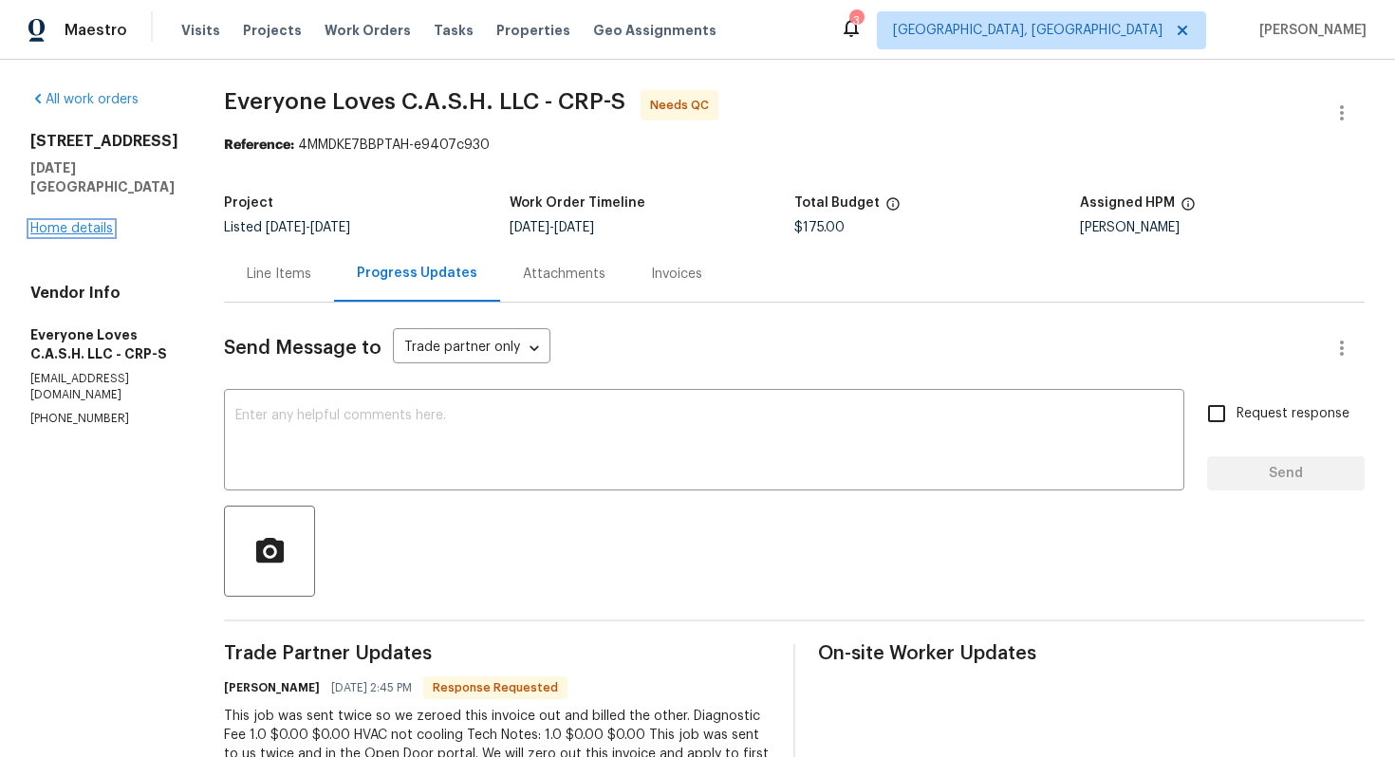
click at [101, 222] on link "Home details" at bounding box center [71, 228] width 83 height 13
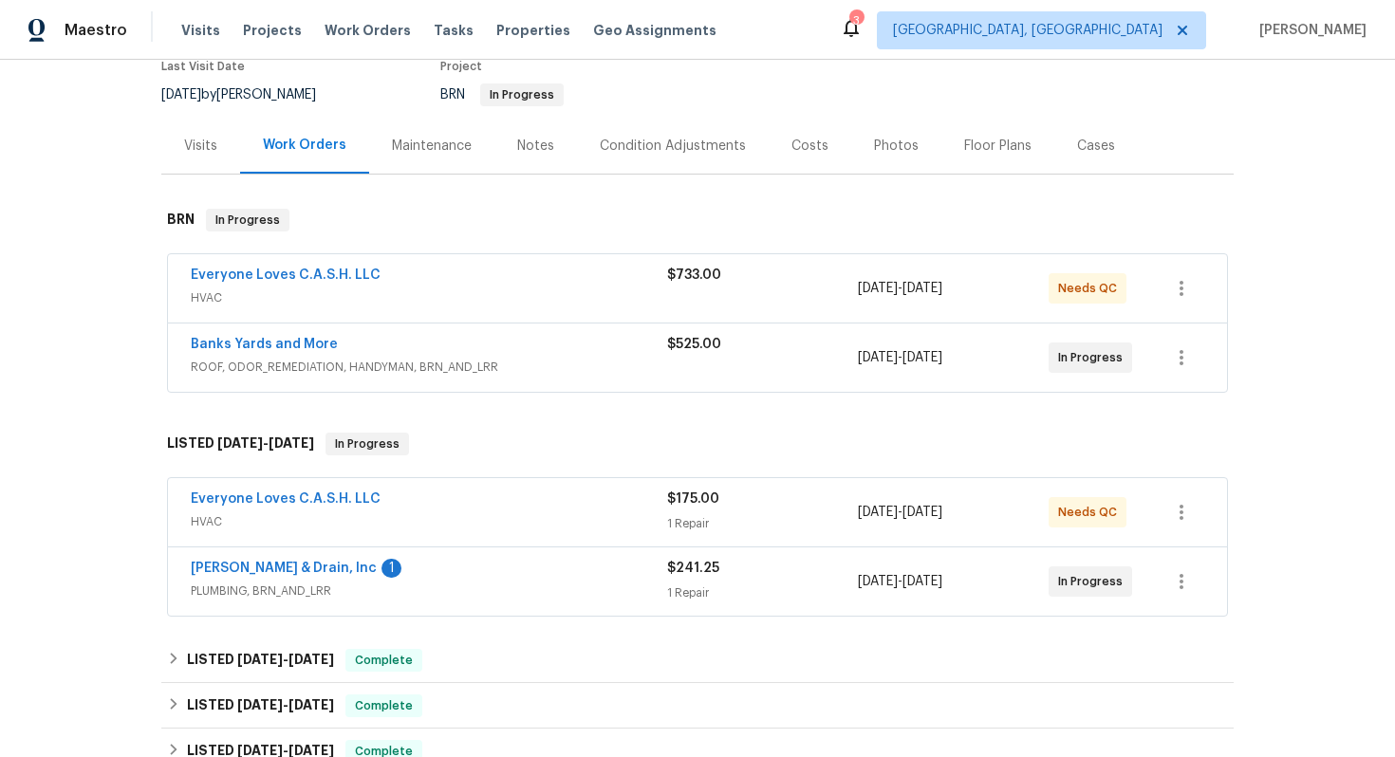
scroll to position [198, 0]
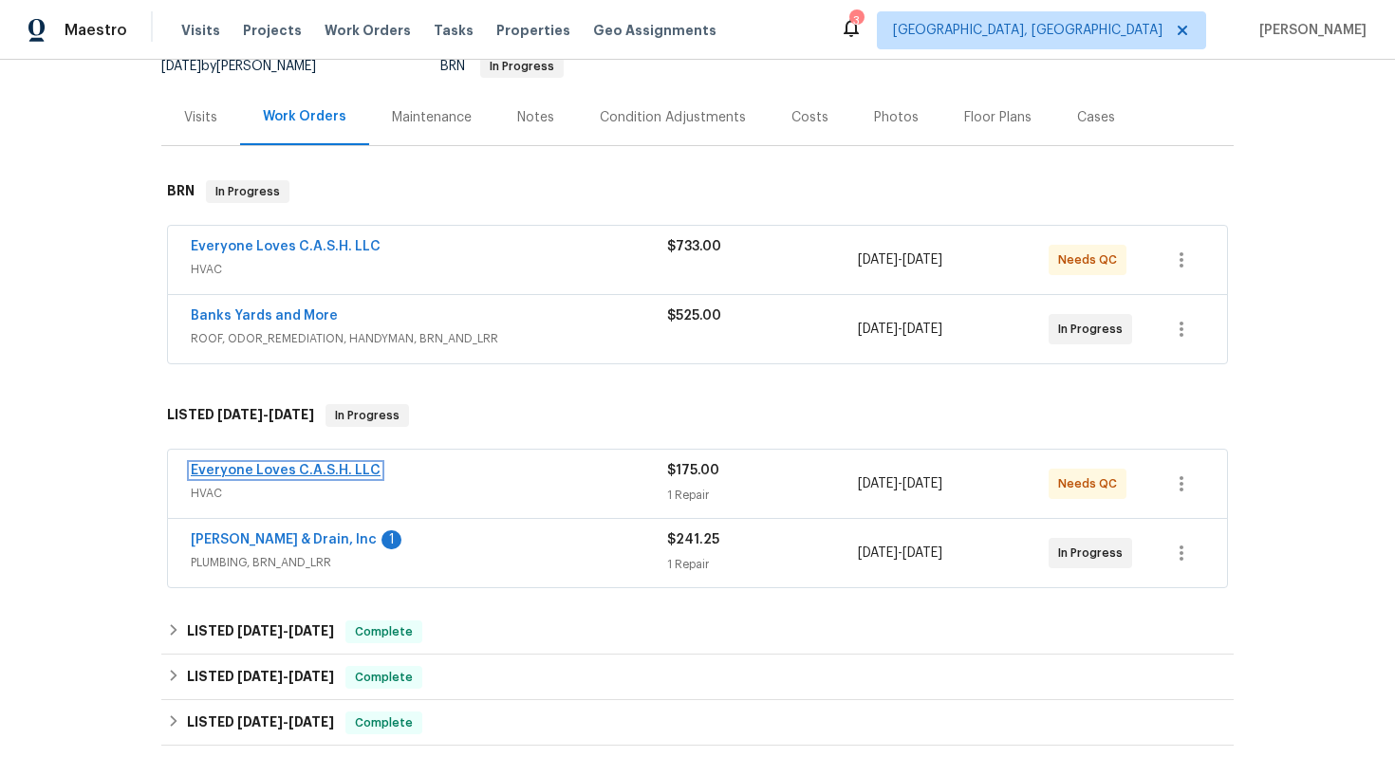
click at [272, 473] on link "Everyone Loves C.A.S.H. LLC" at bounding box center [286, 470] width 190 height 13
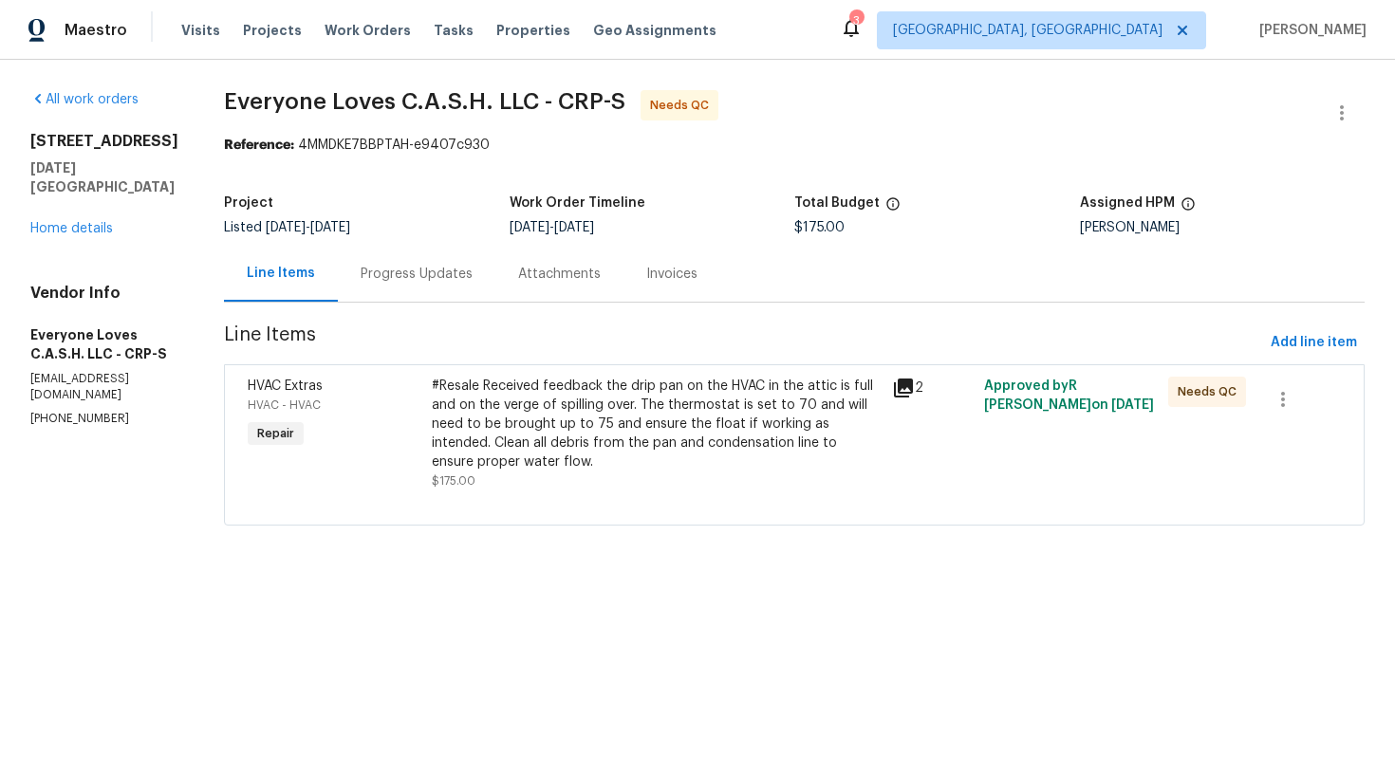
click at [464, 292] on div "Progress Updates" at bounding box center [417, 274] width 158 height 56
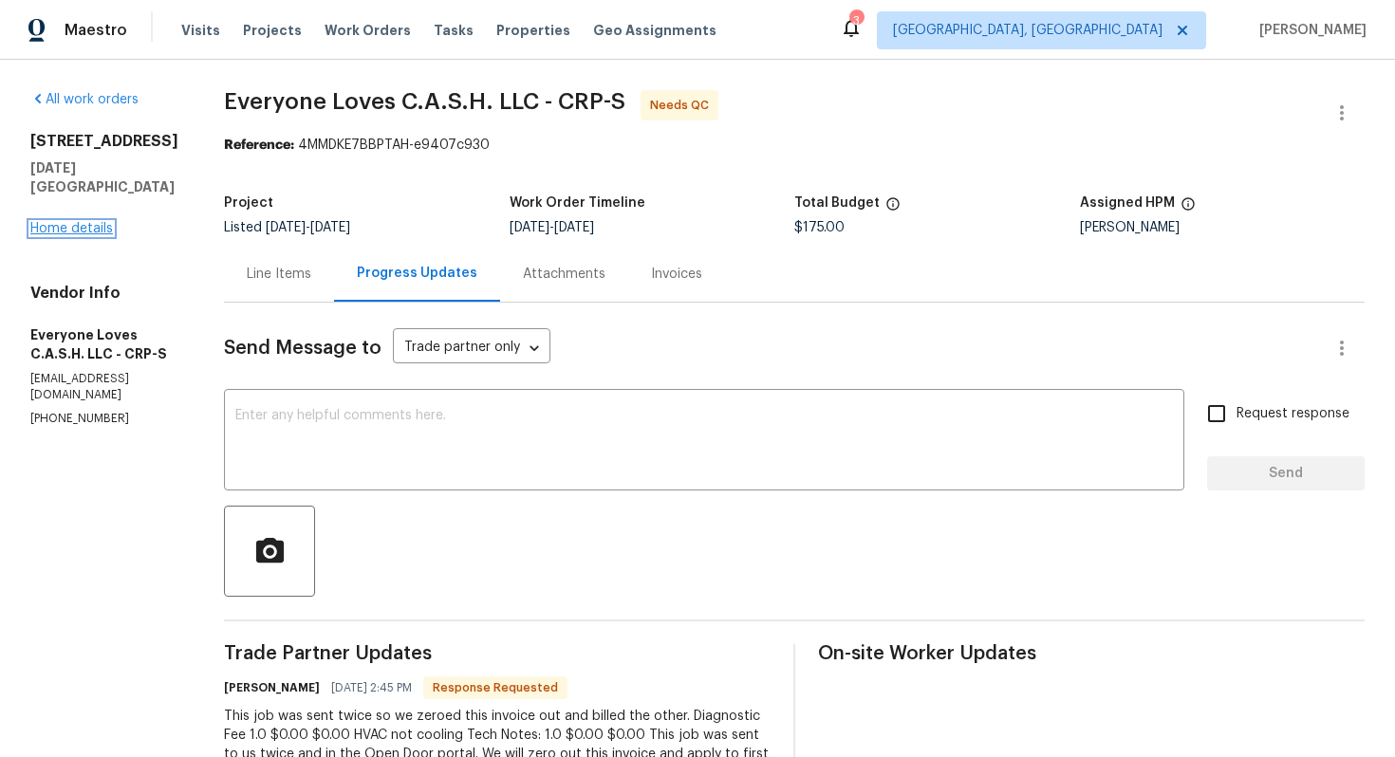
click at [71, 222] on link "Home details" at bounding box center [71, 228] width 83 height 13
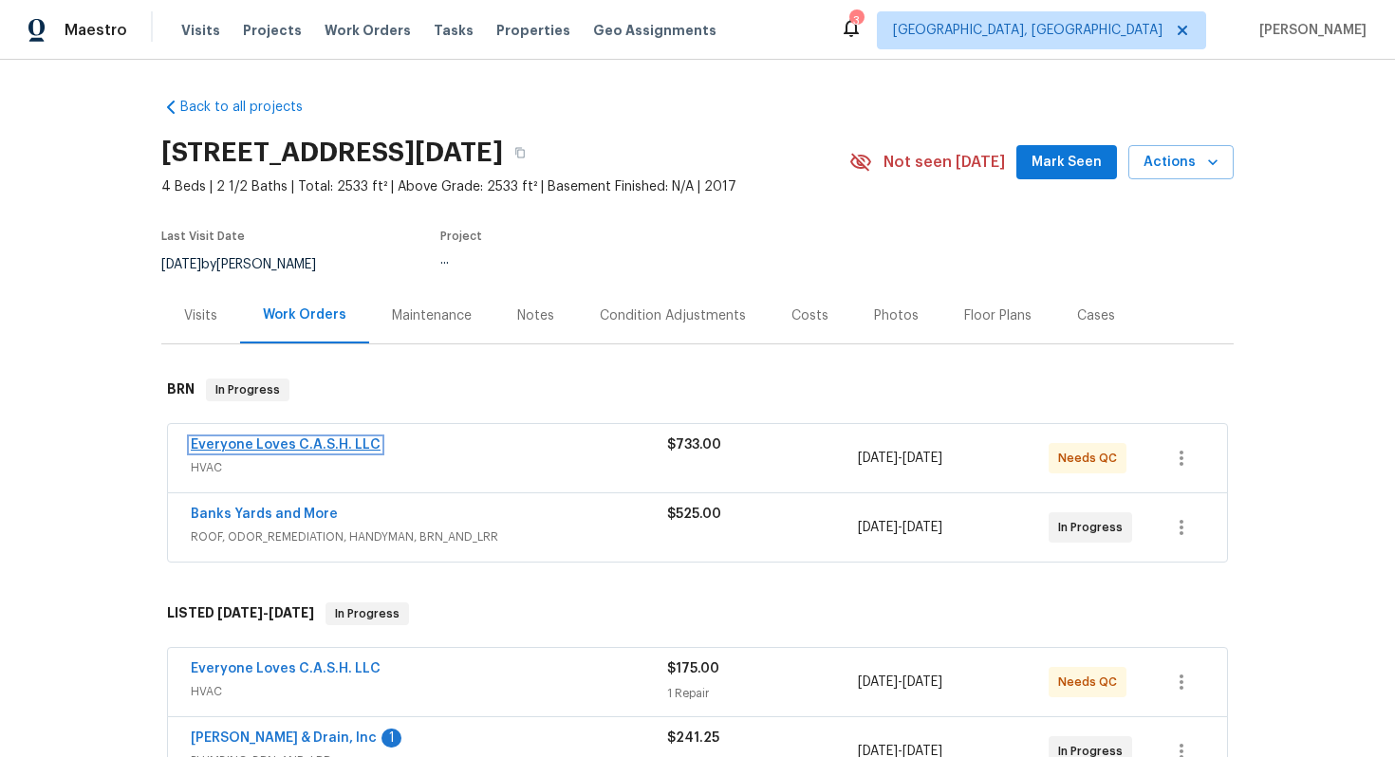
click at [241, 444] on link "Everyone Loves C.A.S.H. LLC" at bounding box center [286, 444] width 190 height 13
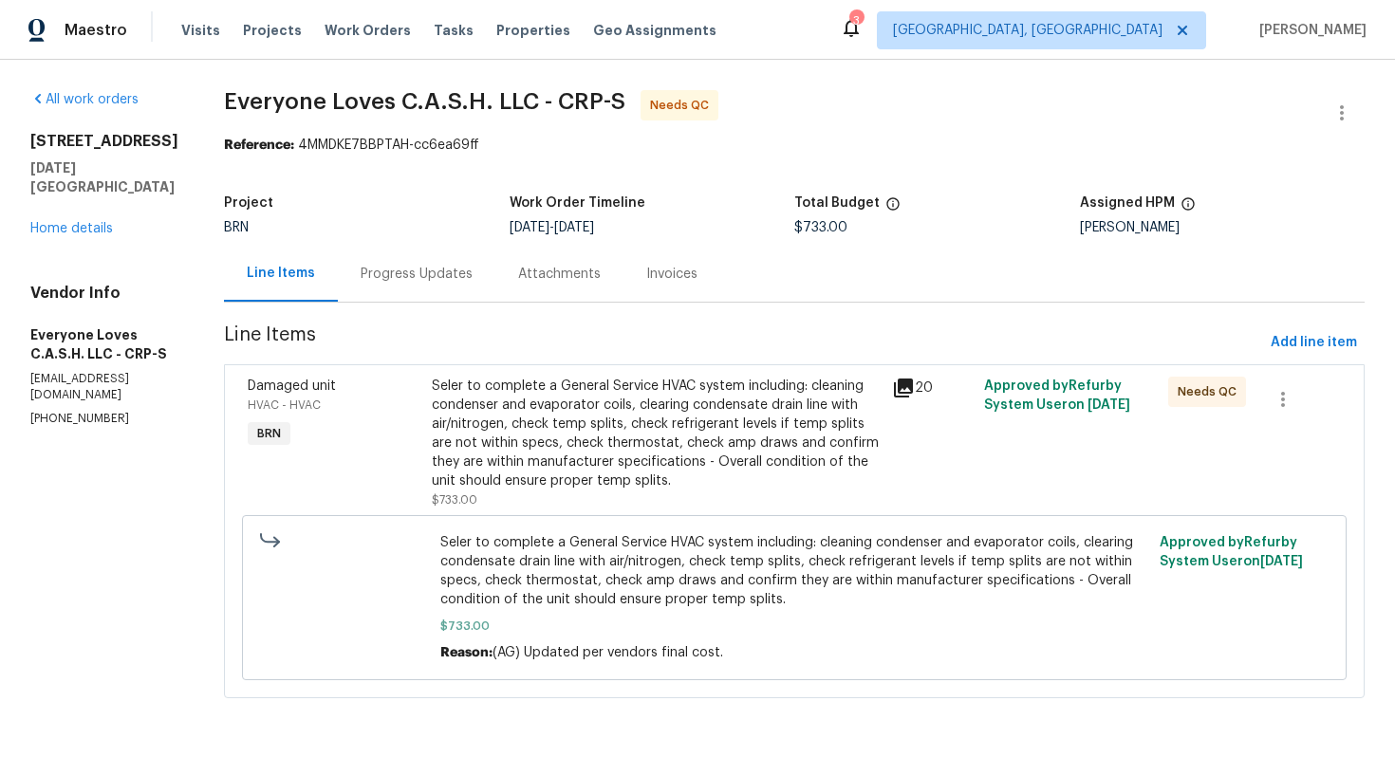
click at [454, 280] on div "Progress Updates" at bounding box center [417, 274] width 112 height 19
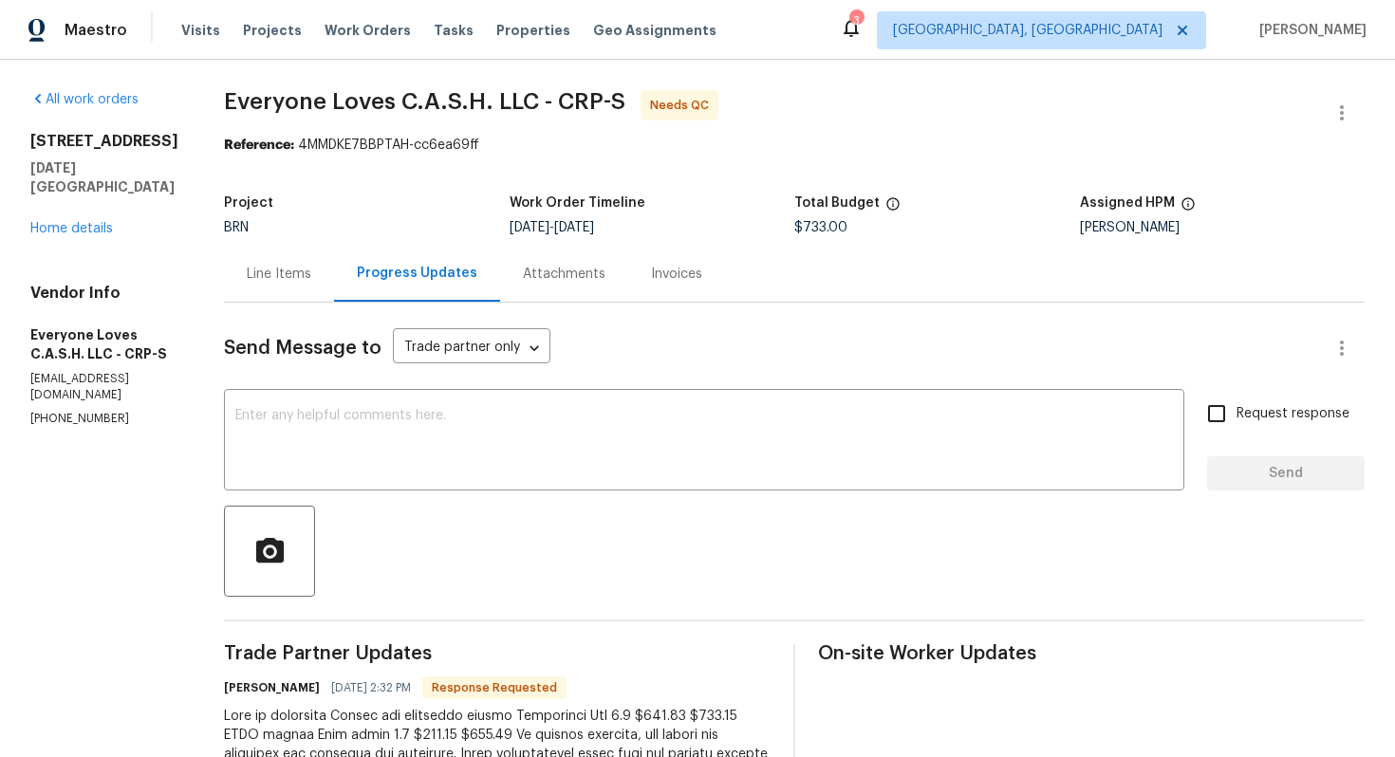
click at [334, 291] on div "Line Items" at bounding box center [279, 274] width 110 height 56
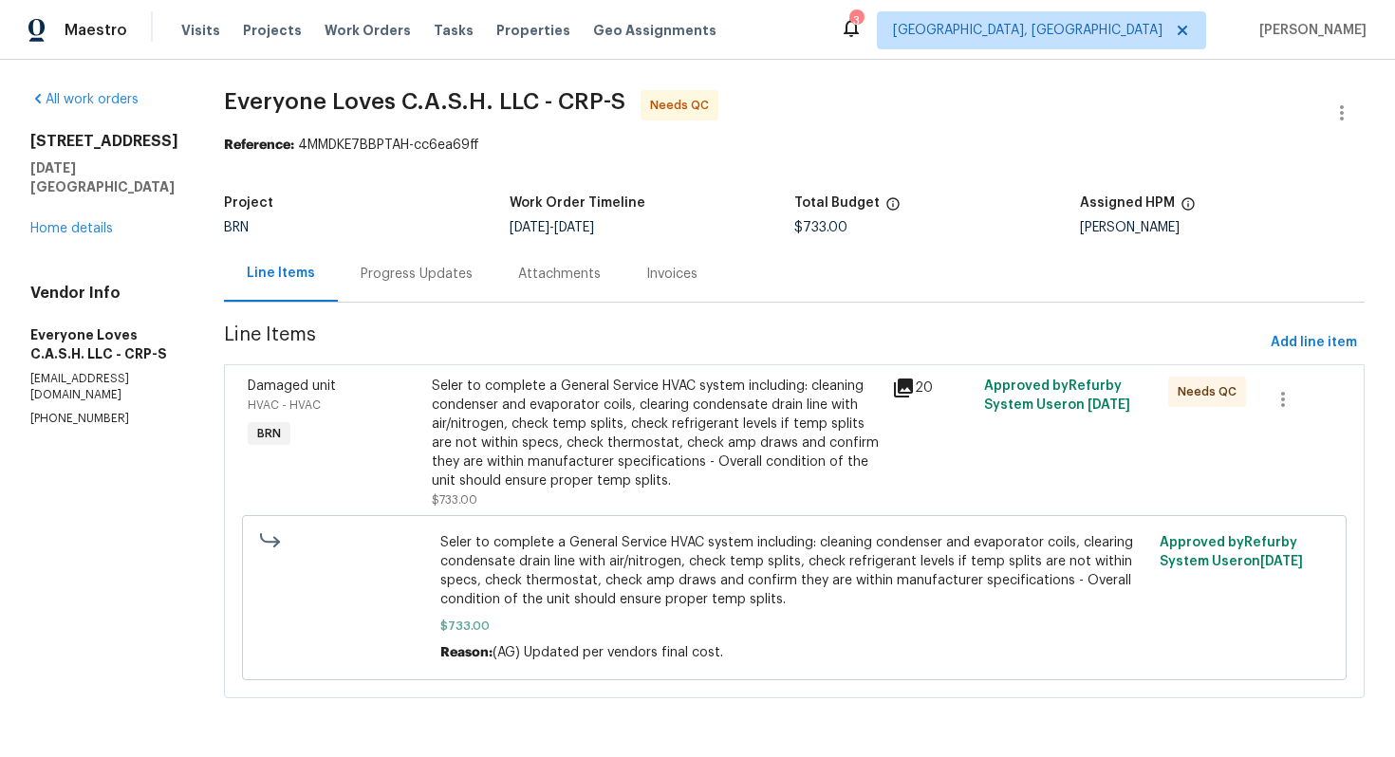
click at [473, 281] on div "Progress Updates" at bounding box center [417, 274] width 112 height 19
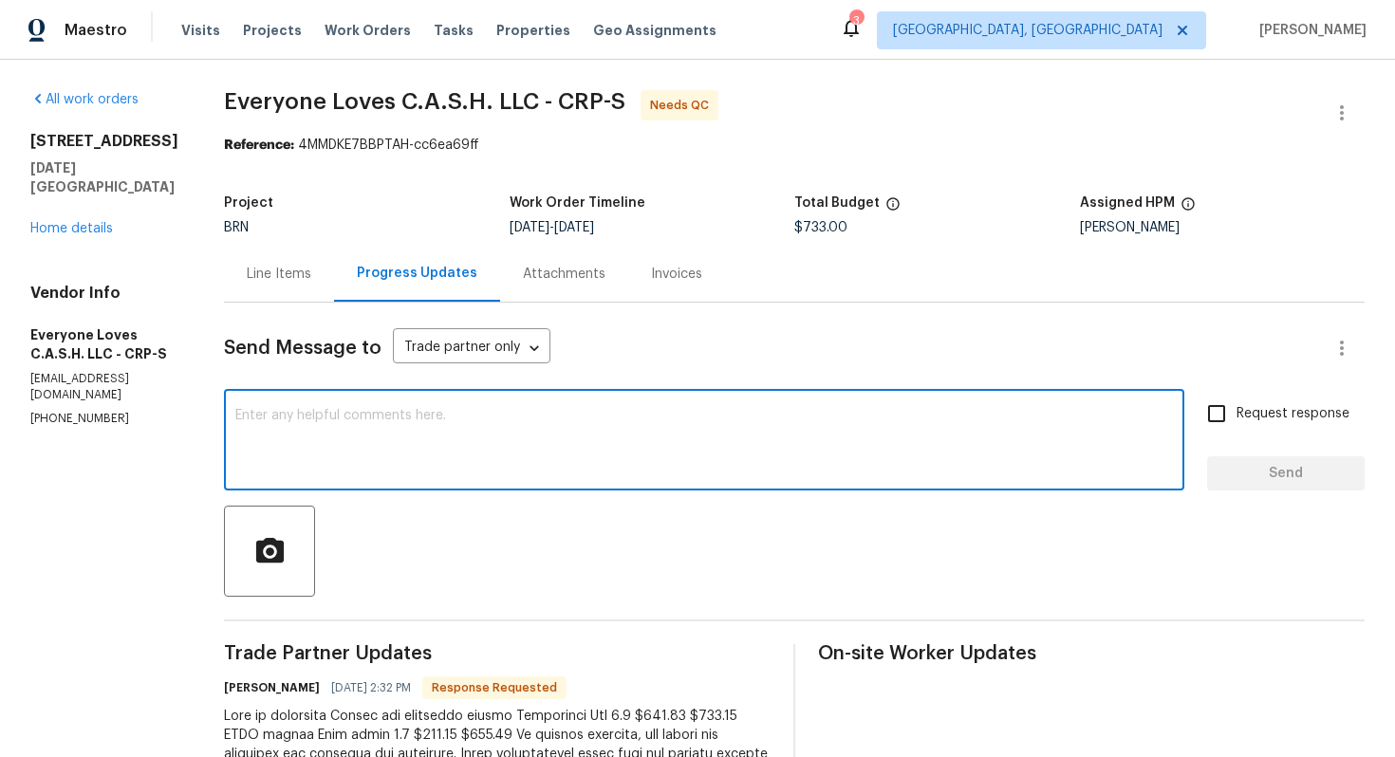
click at [410, 446] on textarea at bounding box center [704, 442] width 938 height 66
paste textarea "WO is approved. Please upload the invoice under invoice section. Thanks!"
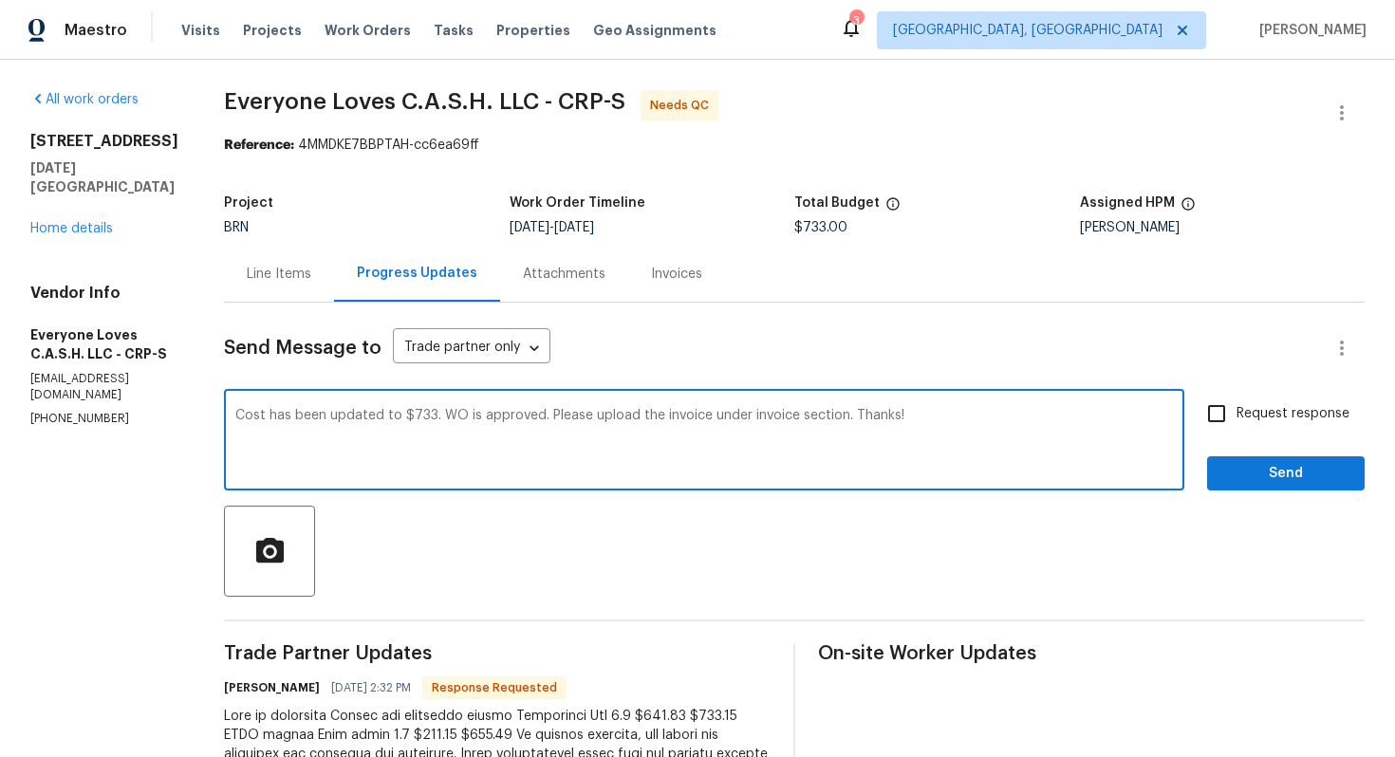
type textarea "Cost has been updated to $733. WO is approved. Please upload the invoice under …"
click at [1288, 399] on label "Request response" at bounding box center [1273, 414] width 153 height 40
click at [1236, 399] on input "Request response" at bounding box center [1217, 414] width 40 height 40
checkbox input "true"
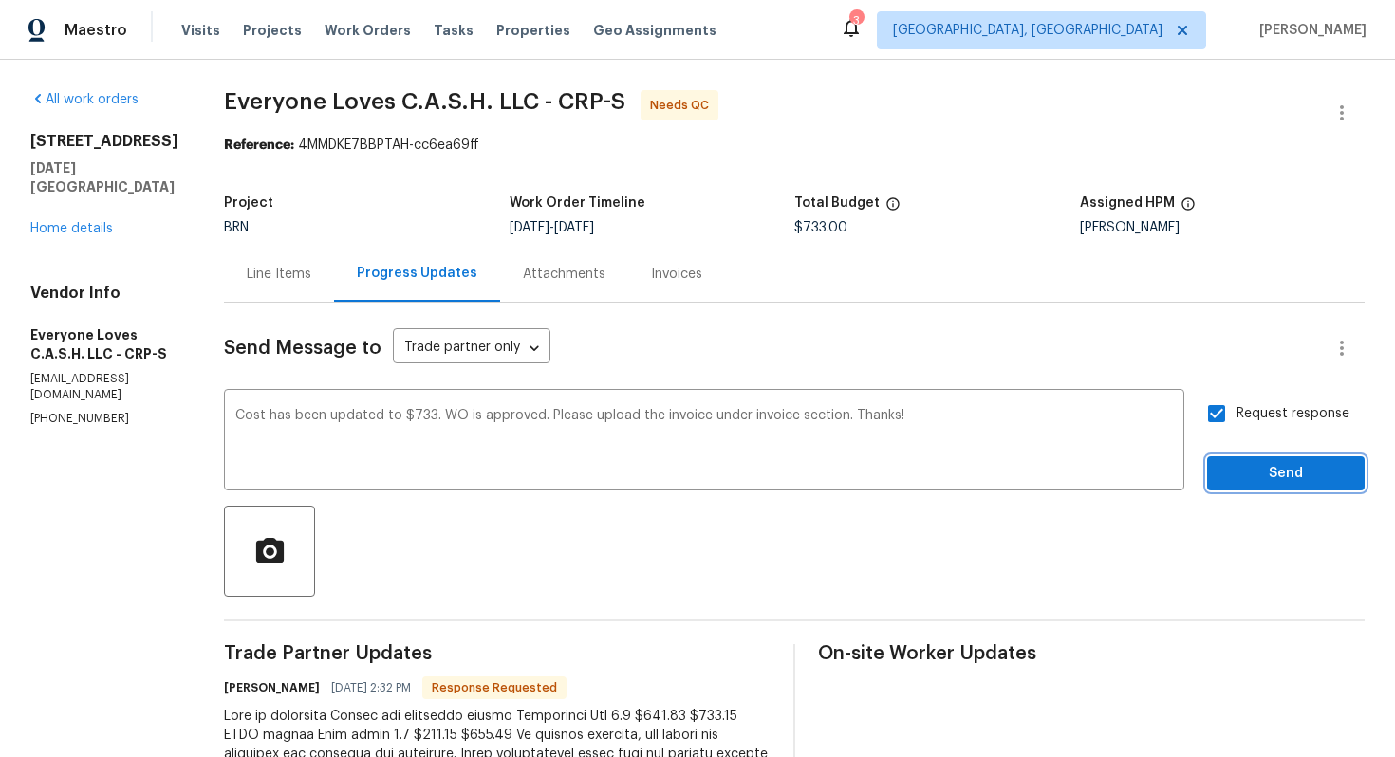
click at [1276, 465] on span "Send" at bounding box center [1285, 474] width 127 height 24
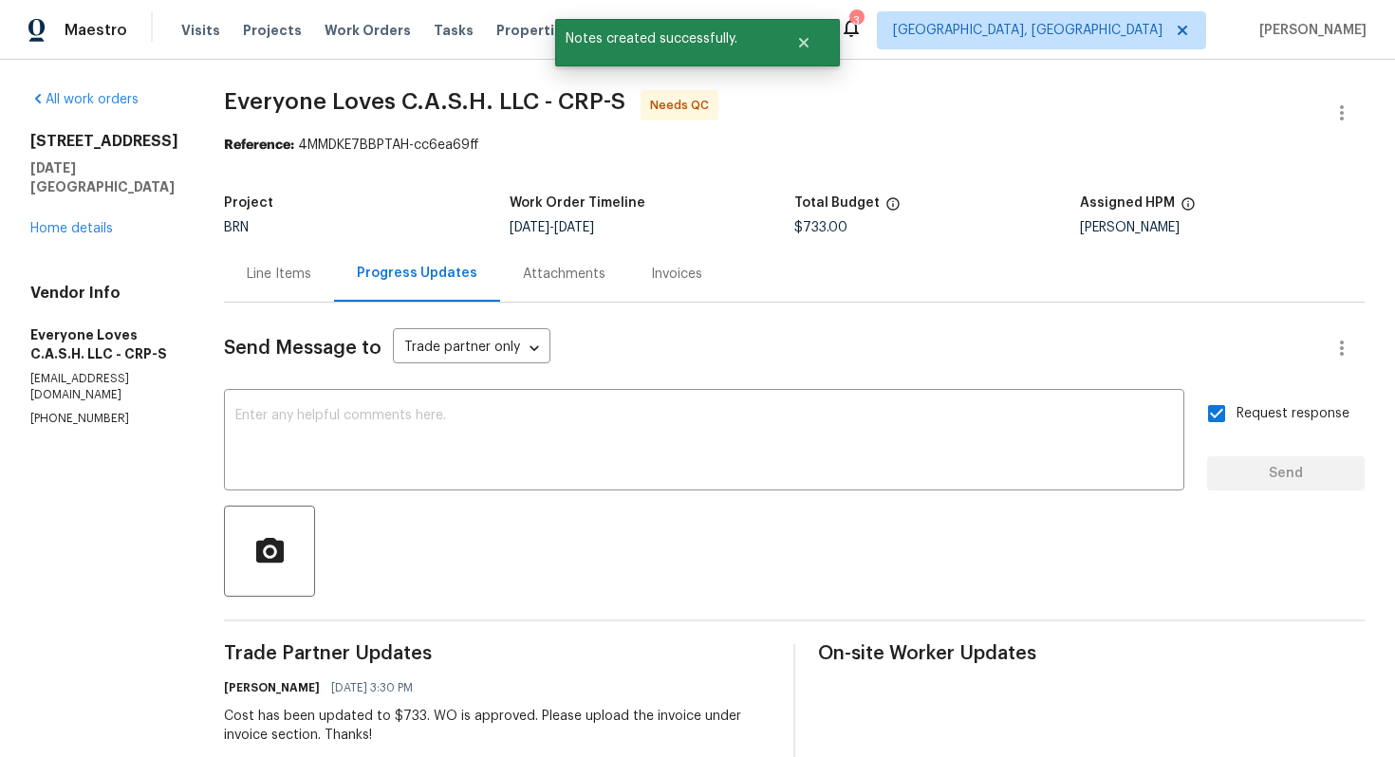
click at [311, 275] on div "Line Items" at bounding box center [279, 274] width 65 height 19
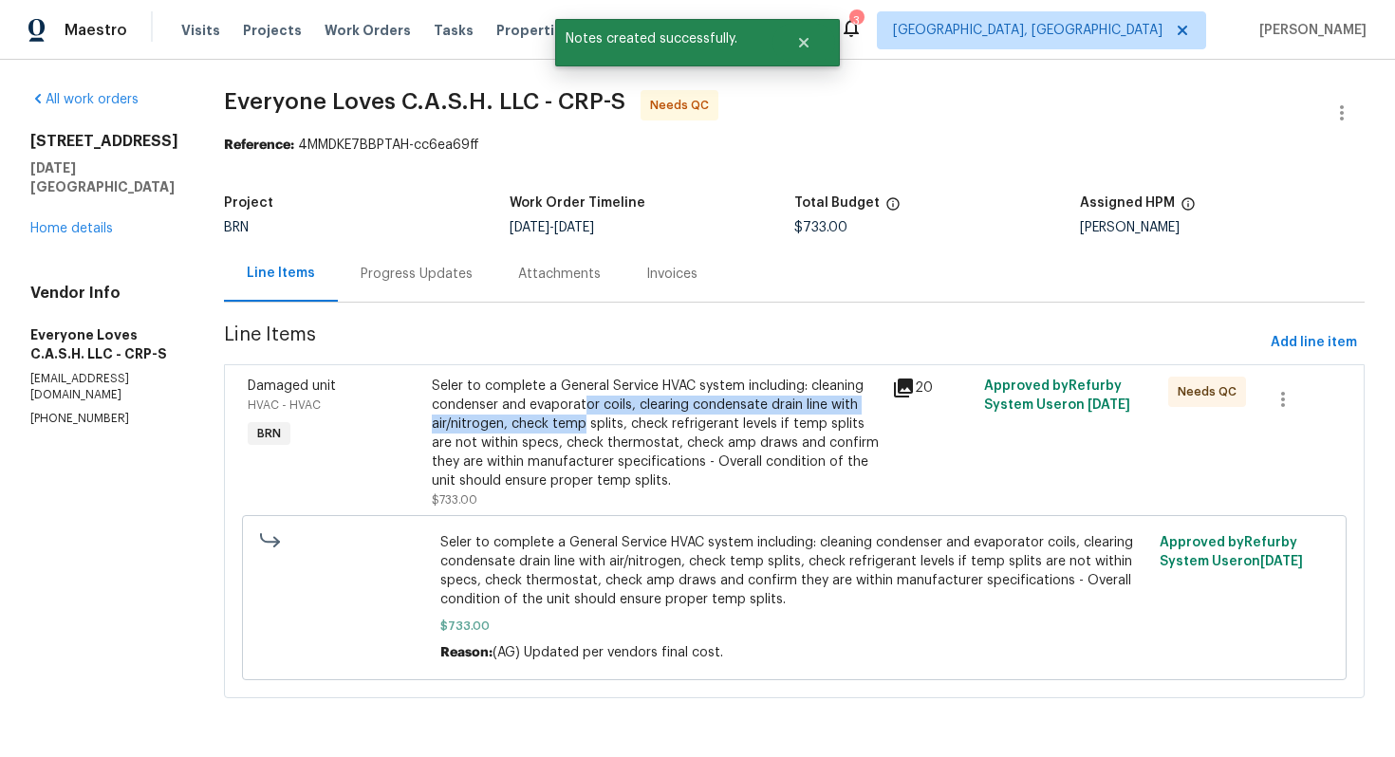
click at [612, 415] on div "Seler to complete a General Service HVAC system including: cleaning condenser a…" at bounding box center [656, 434] width 449 height 114
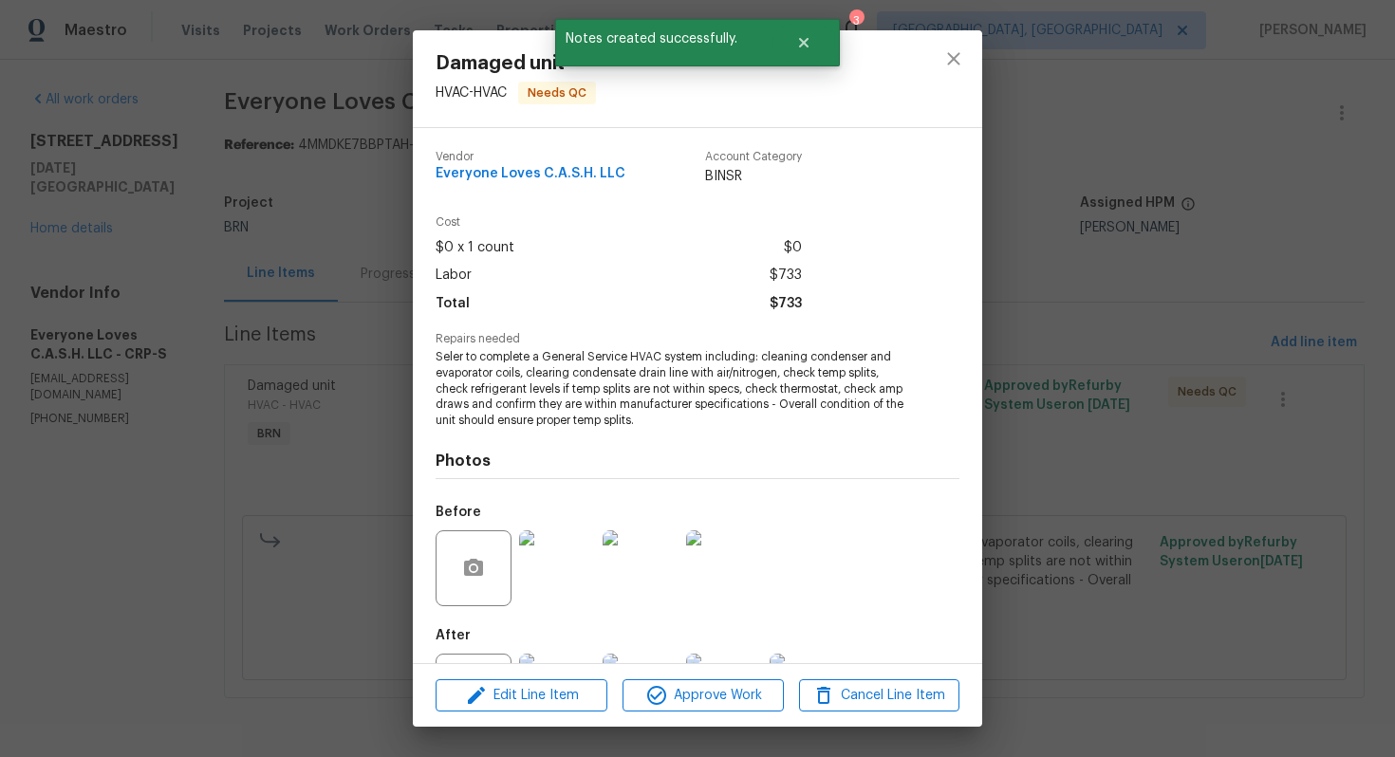
scroll to position [85, 0]
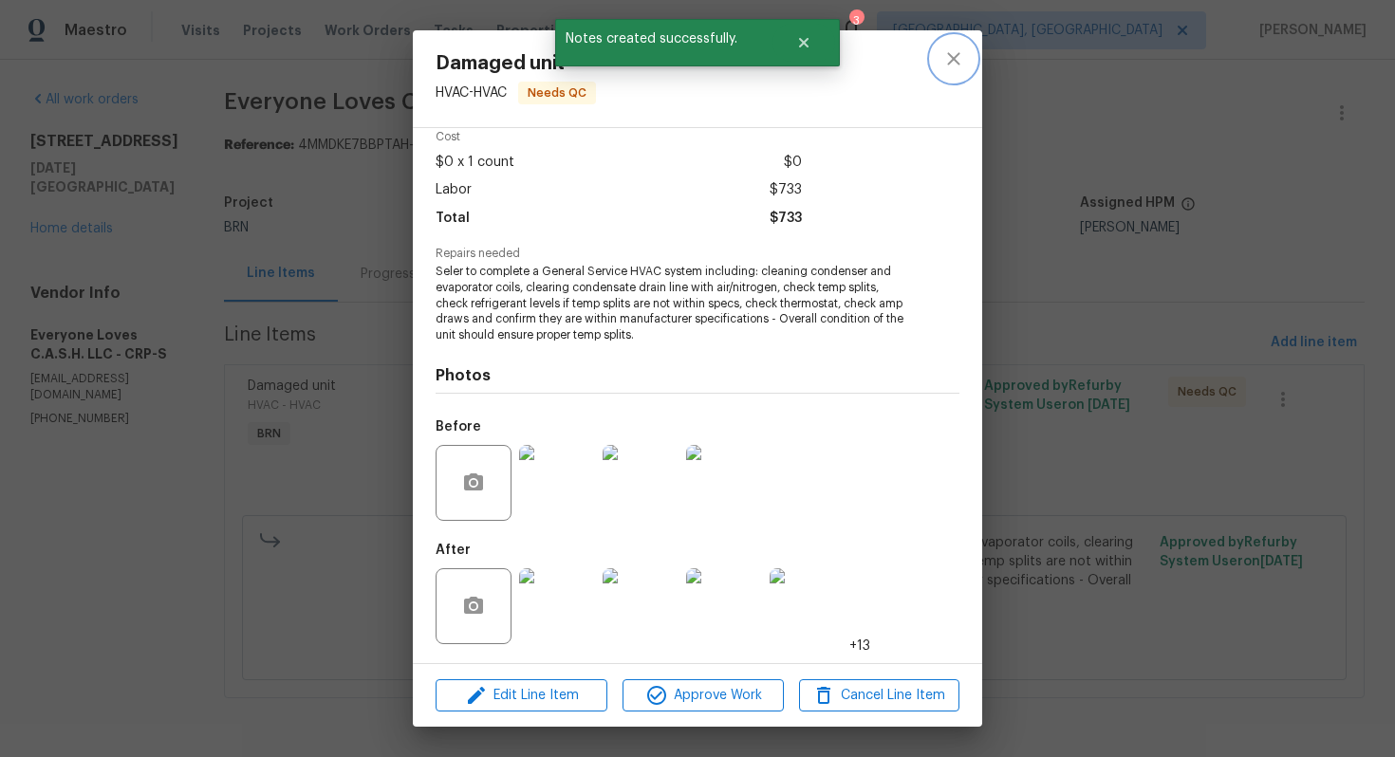
click at [959, 57] on icon "close" at bounding box center [953, 58] width 23 height 23
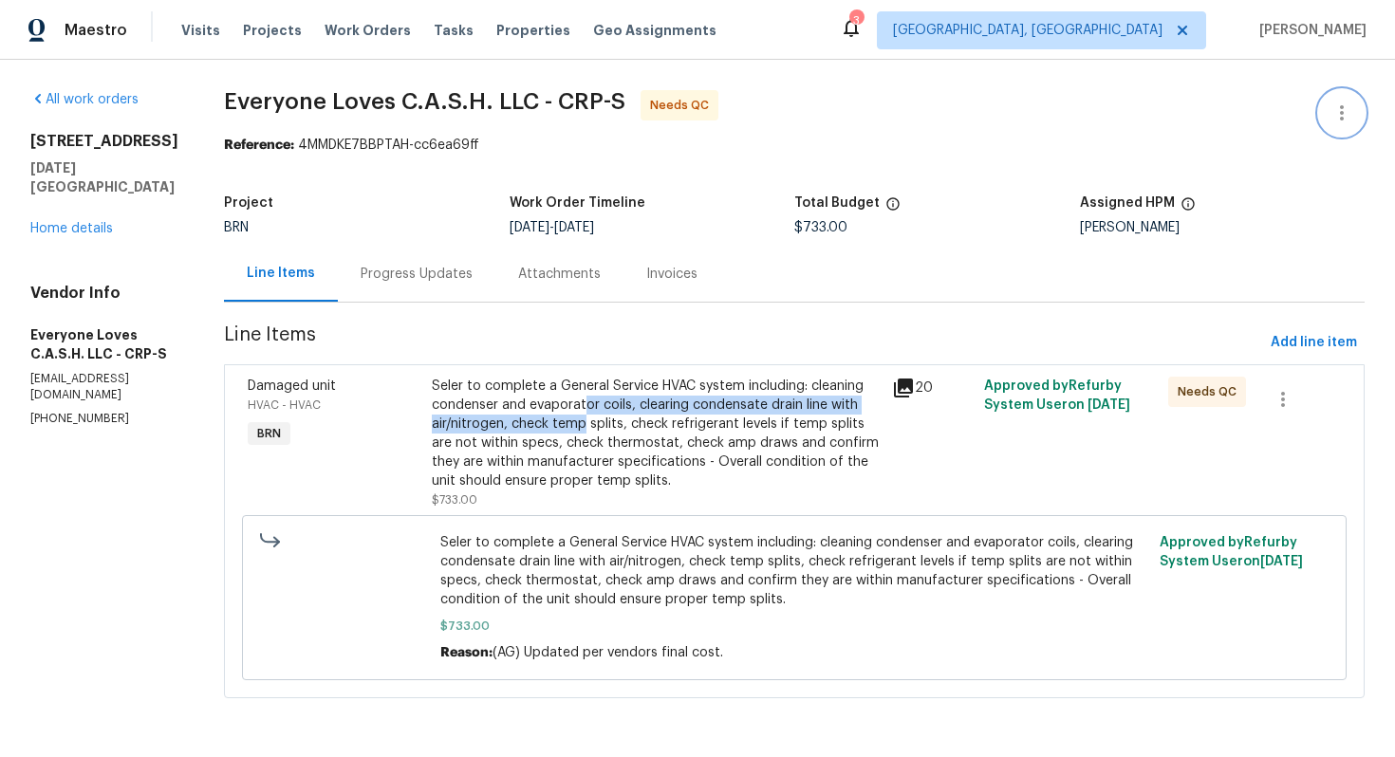
click at [1341, 100] on button "button" at bounding box center [1342, 113] width 46 height 46
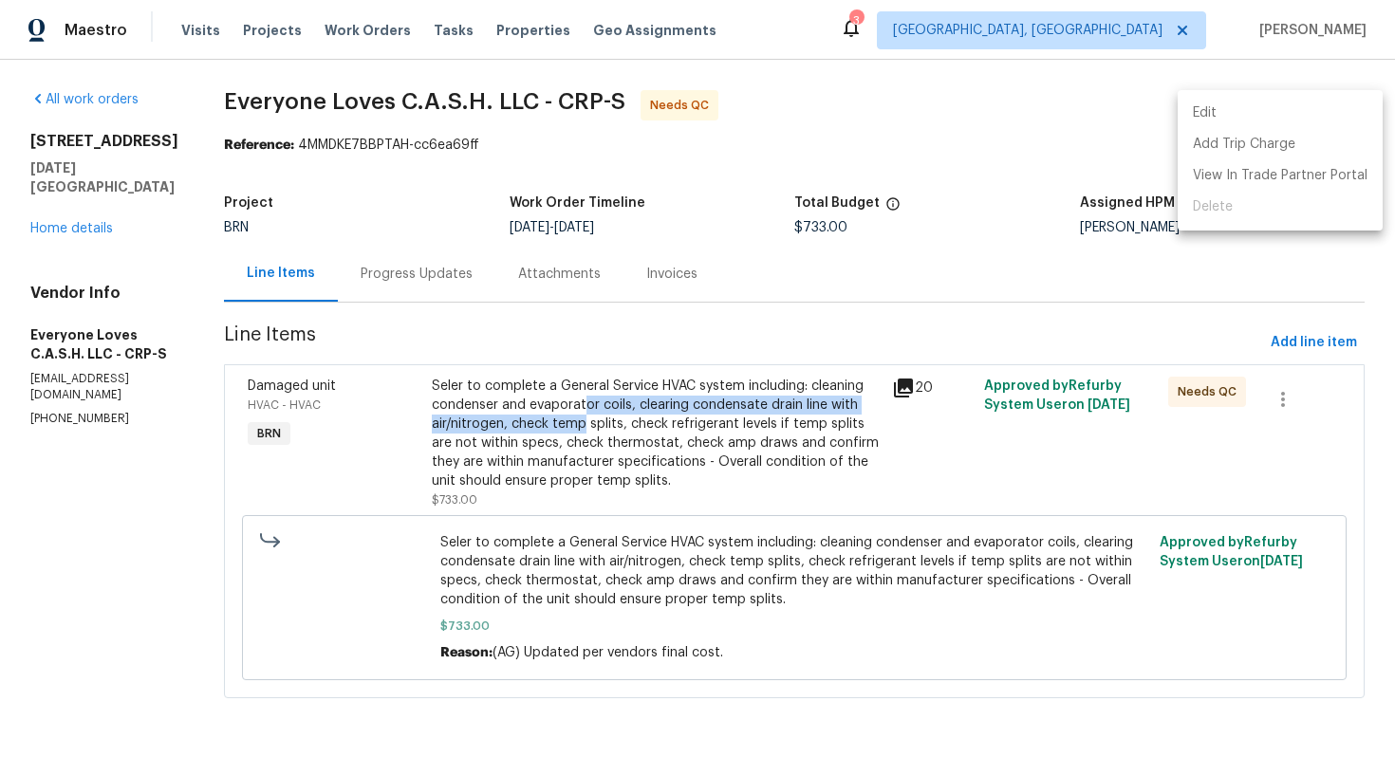
click at [1335, 102] on li "Edit" at bounding box center [1280, 113] width 205 height 31
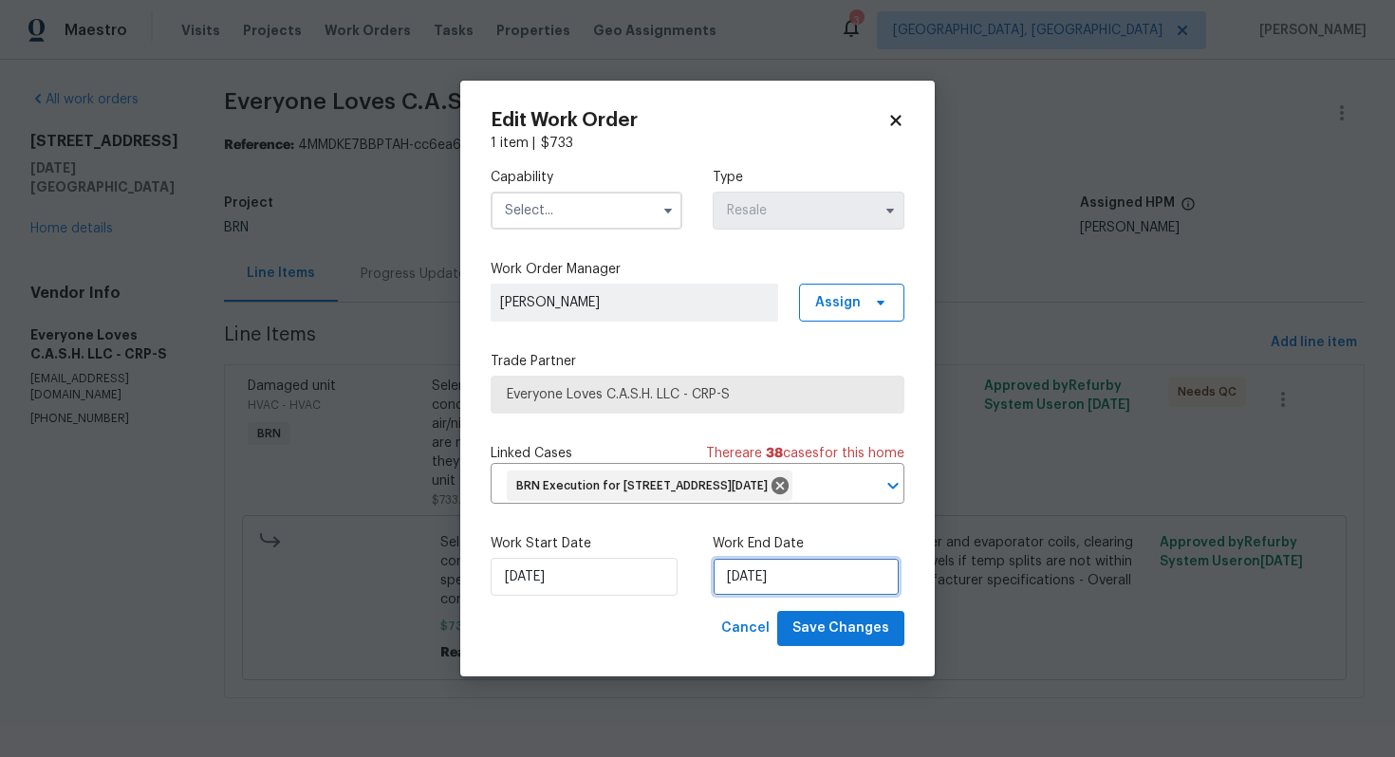
click at [753, 589] on input "[DATE]" at bounding box center [806, 577] width 187 height 38
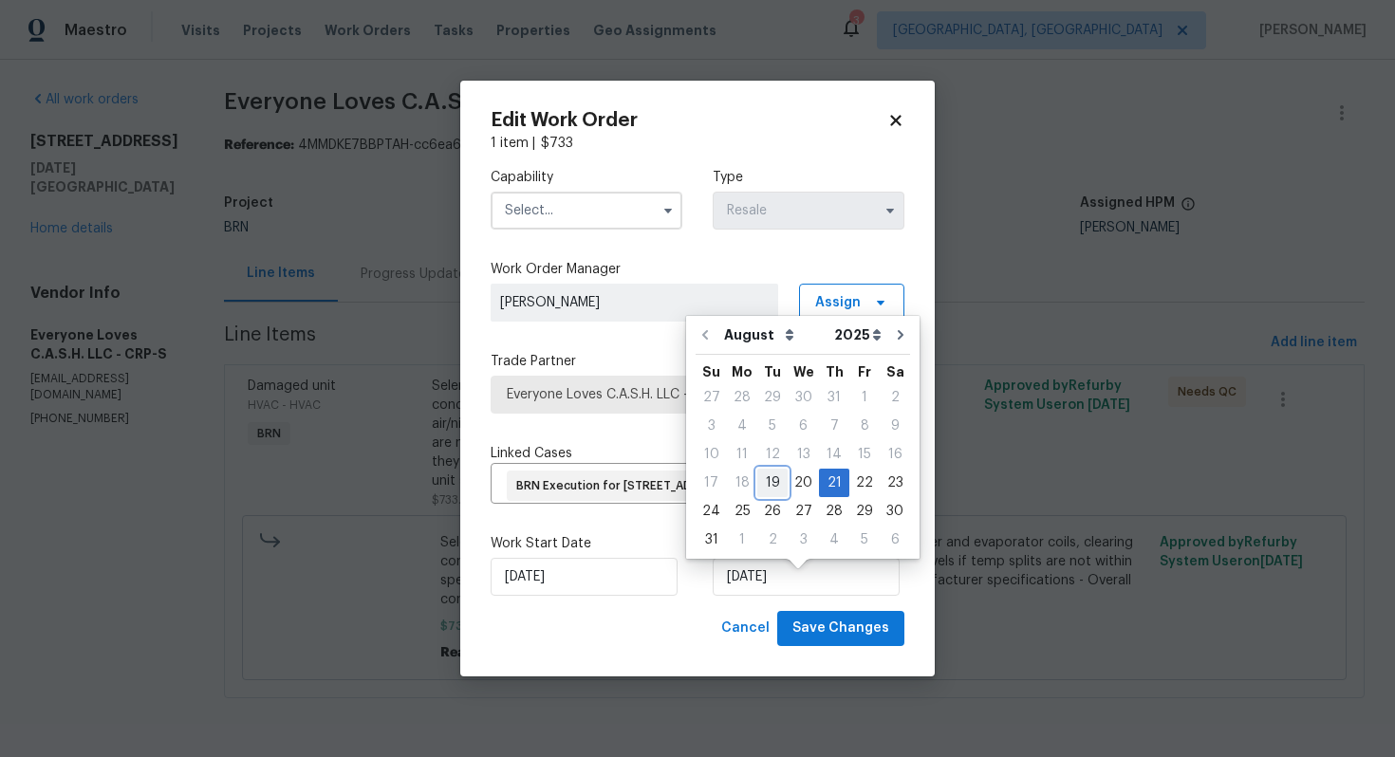
click at [770, 488] on div "19" at bounding box center [772, 483] width 30 height 27
type input "[DATE]"
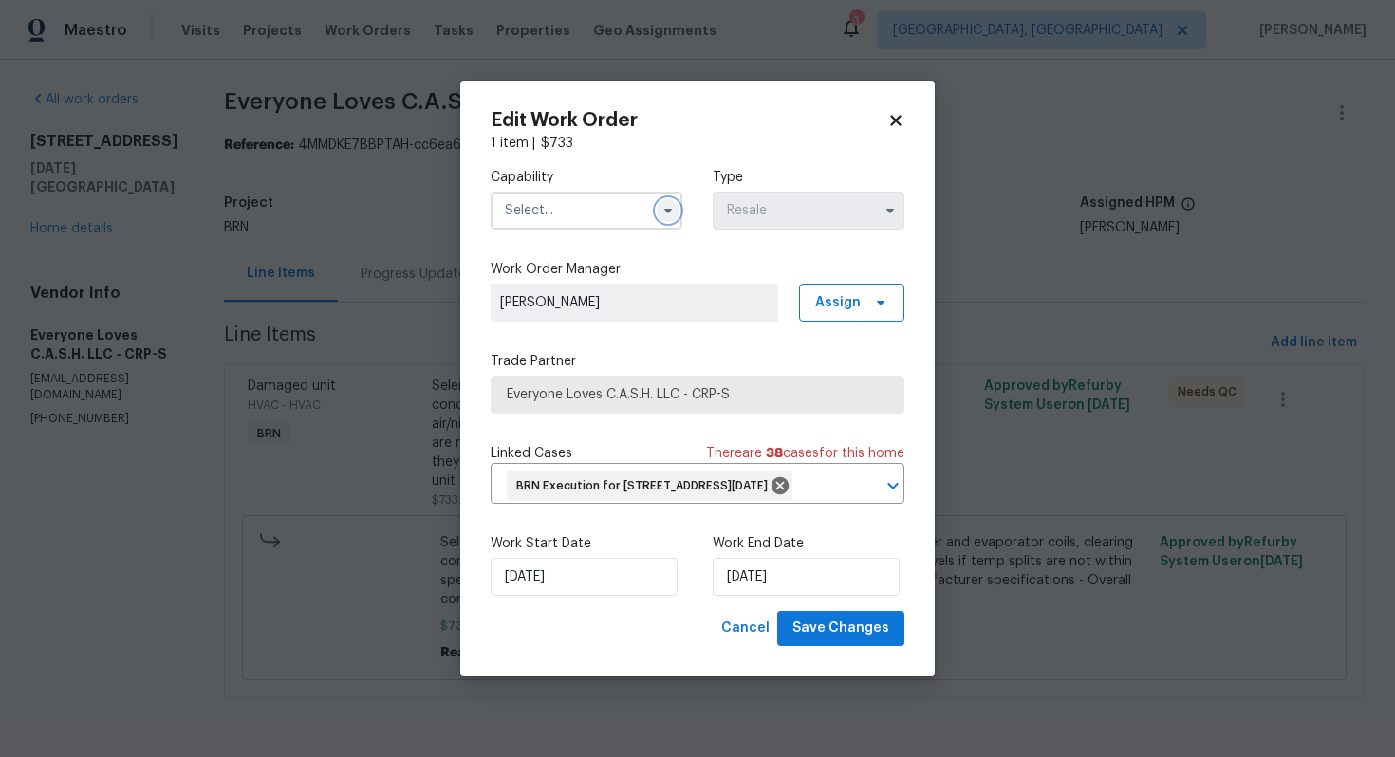
click at [674, 203] on icon "button" at bounding box center [667, 210] width 15 height 15
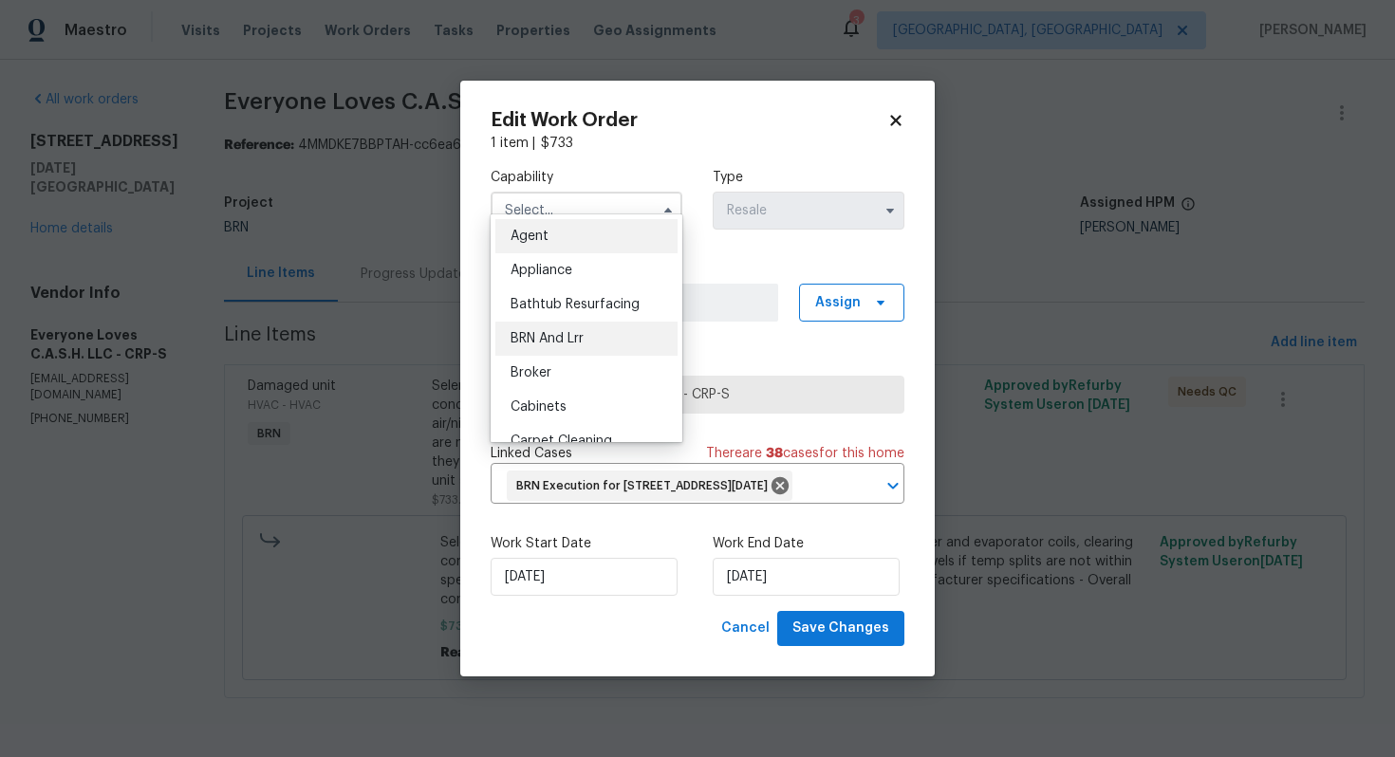
click at [617, 326] on div "BRN And Lrr" at bounding box center [586, 339] width 182 height 34
type input "BRN And Lrr"
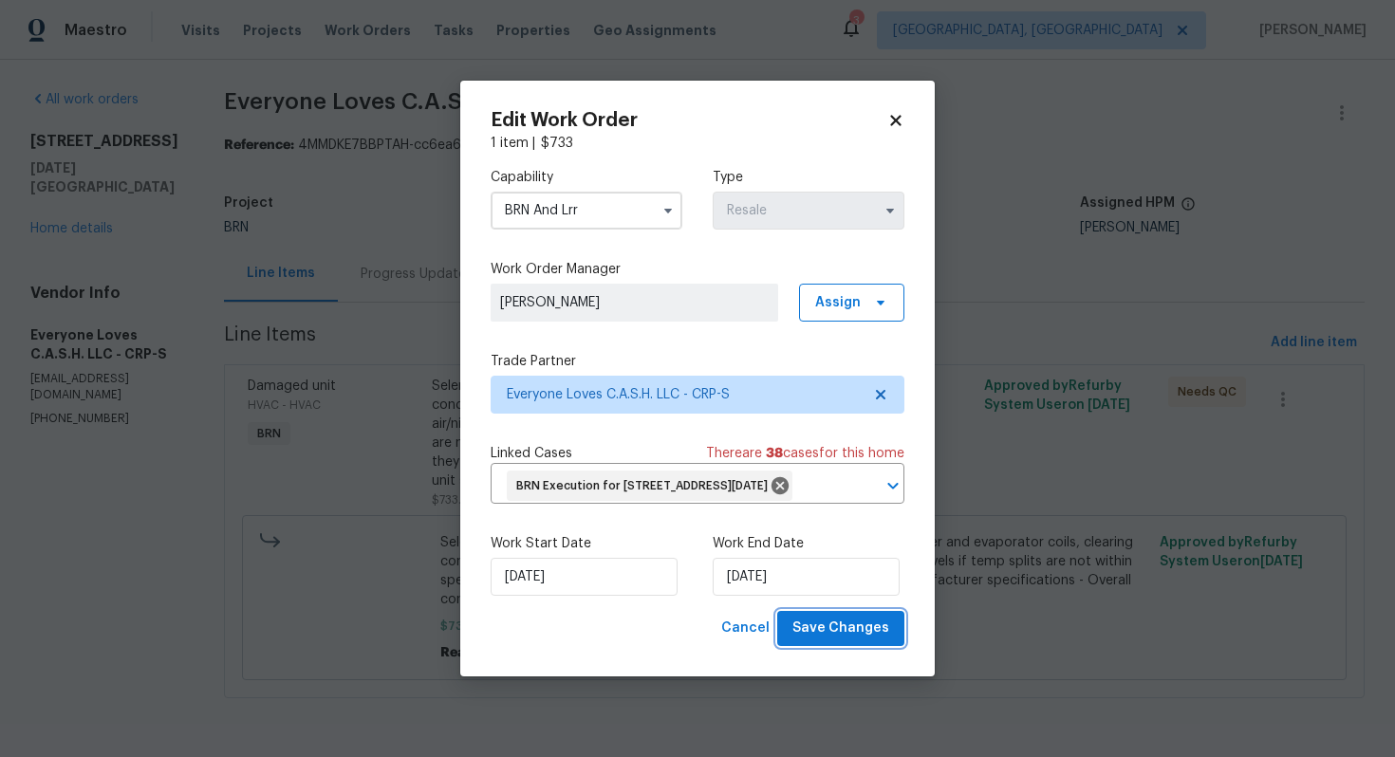
click at [828, 646] on button "Save Changes" at bounding box center [840, 628] width 127 height 35
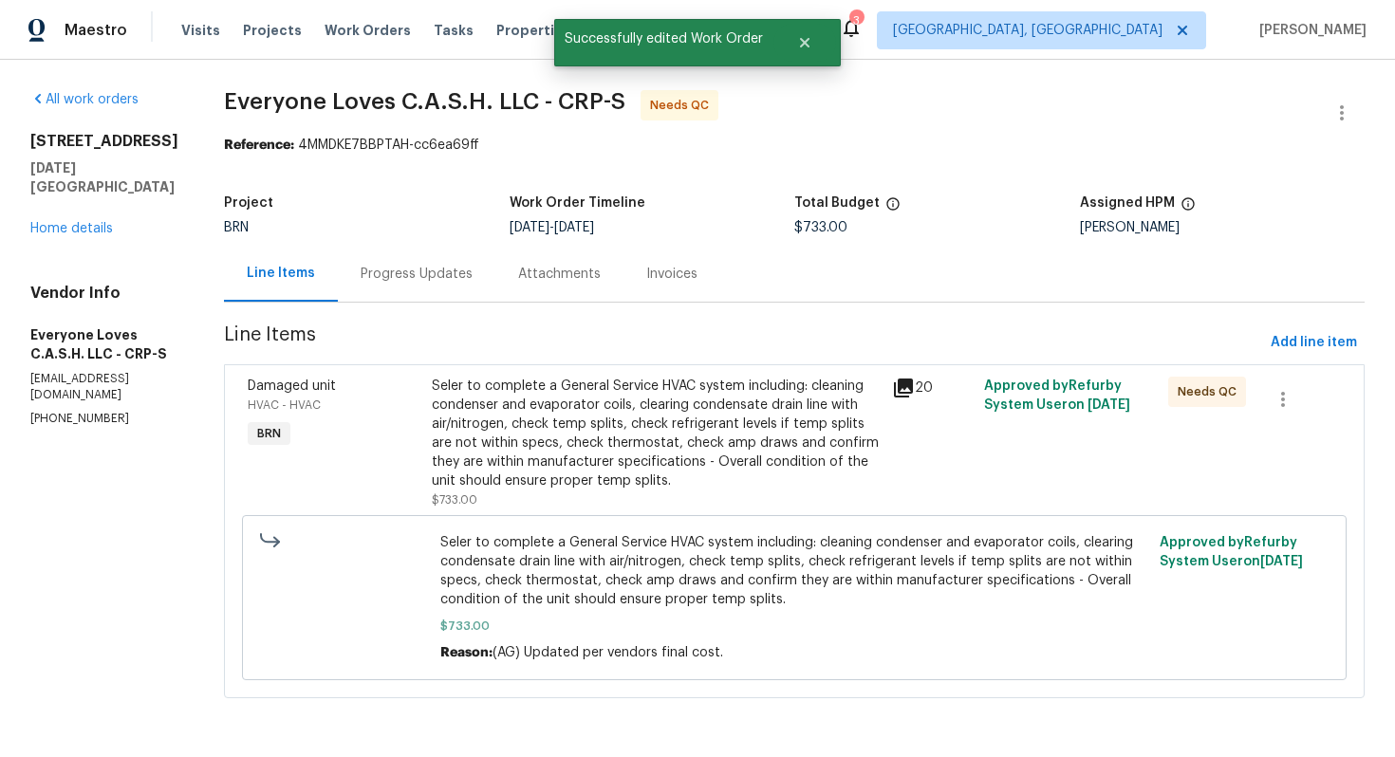
click at [712, 478] on div "Seler to complete a General Service HVAC system including: cleaning condenser a…" at bounding box center [656, 434] width 449 height 114
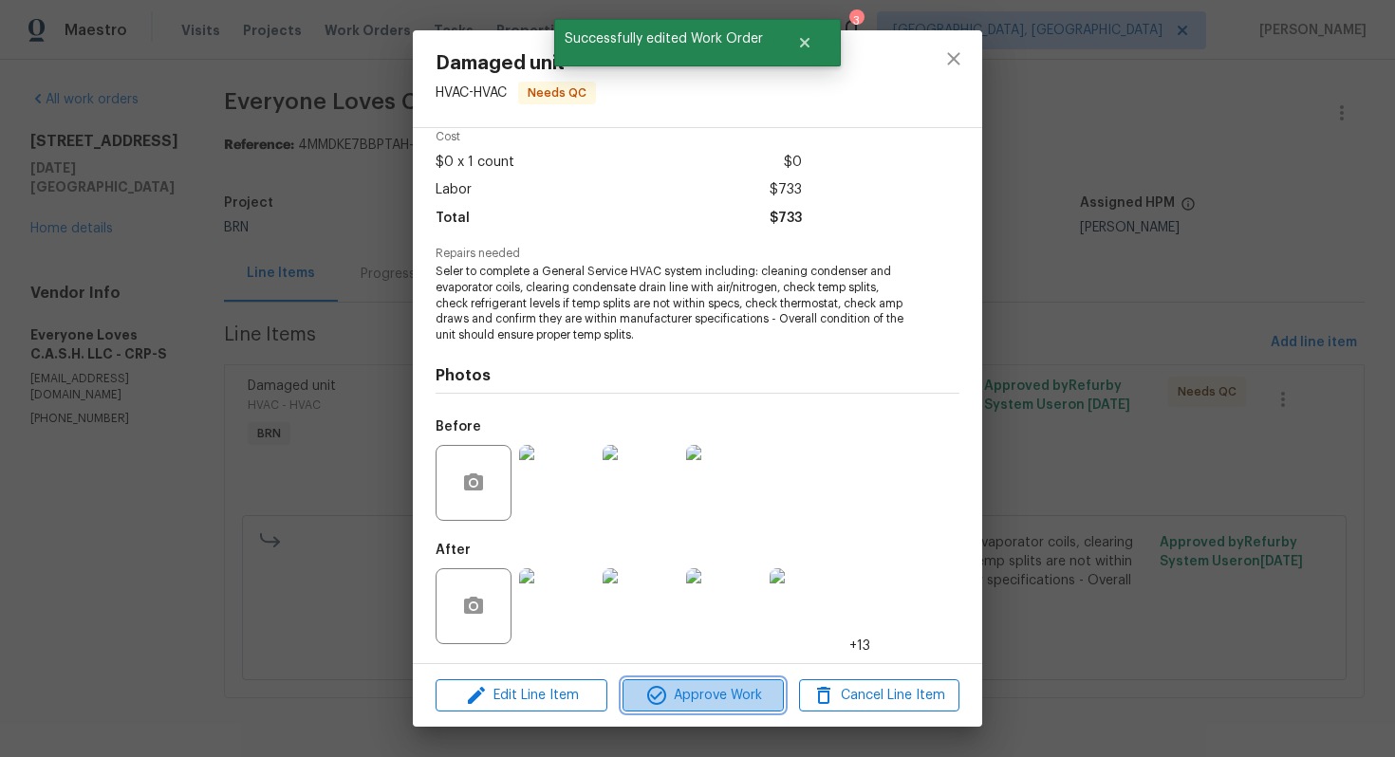
click at [671, 703] on span "Approve Work" at bounding box center [702, 696] width 149 height 24
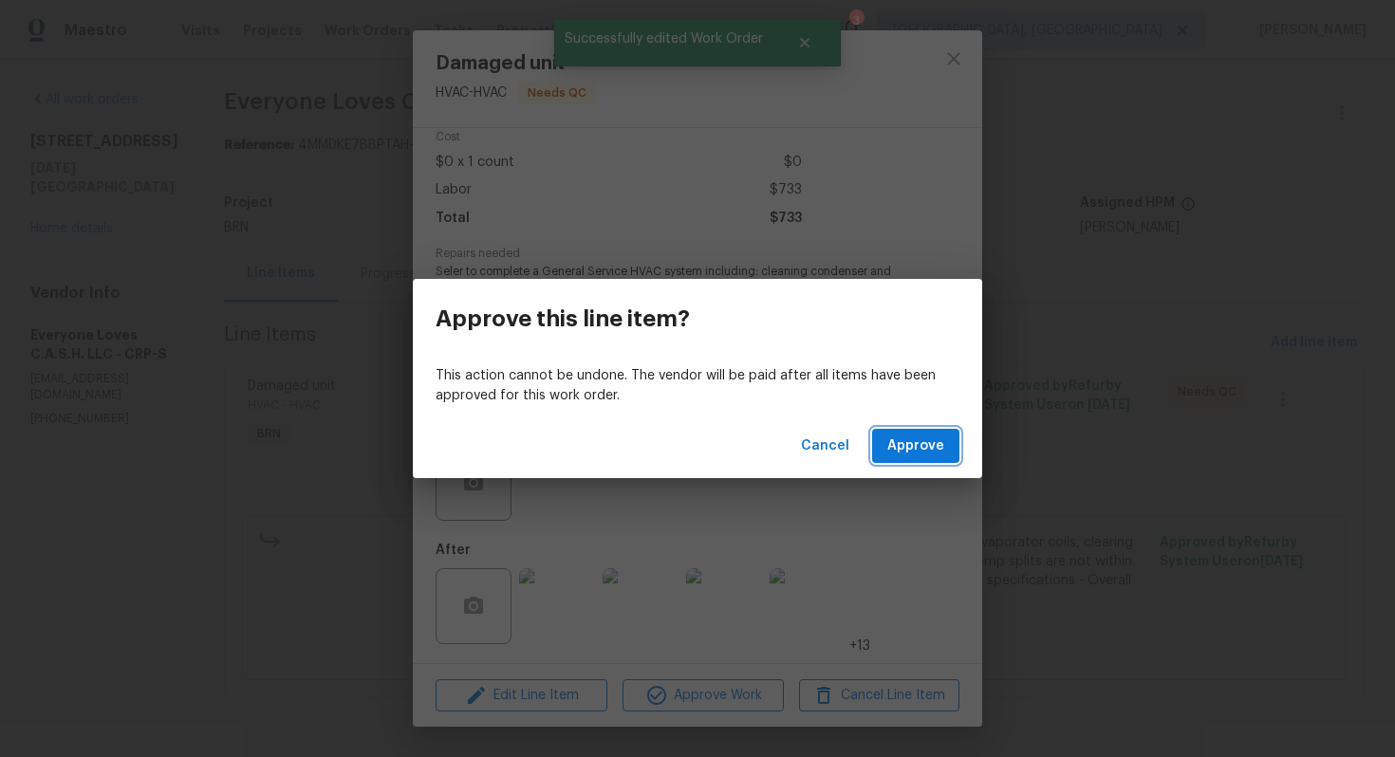
click at [906, 438] on span "Approve" at bounding box center [915, 447] width 57 height 24
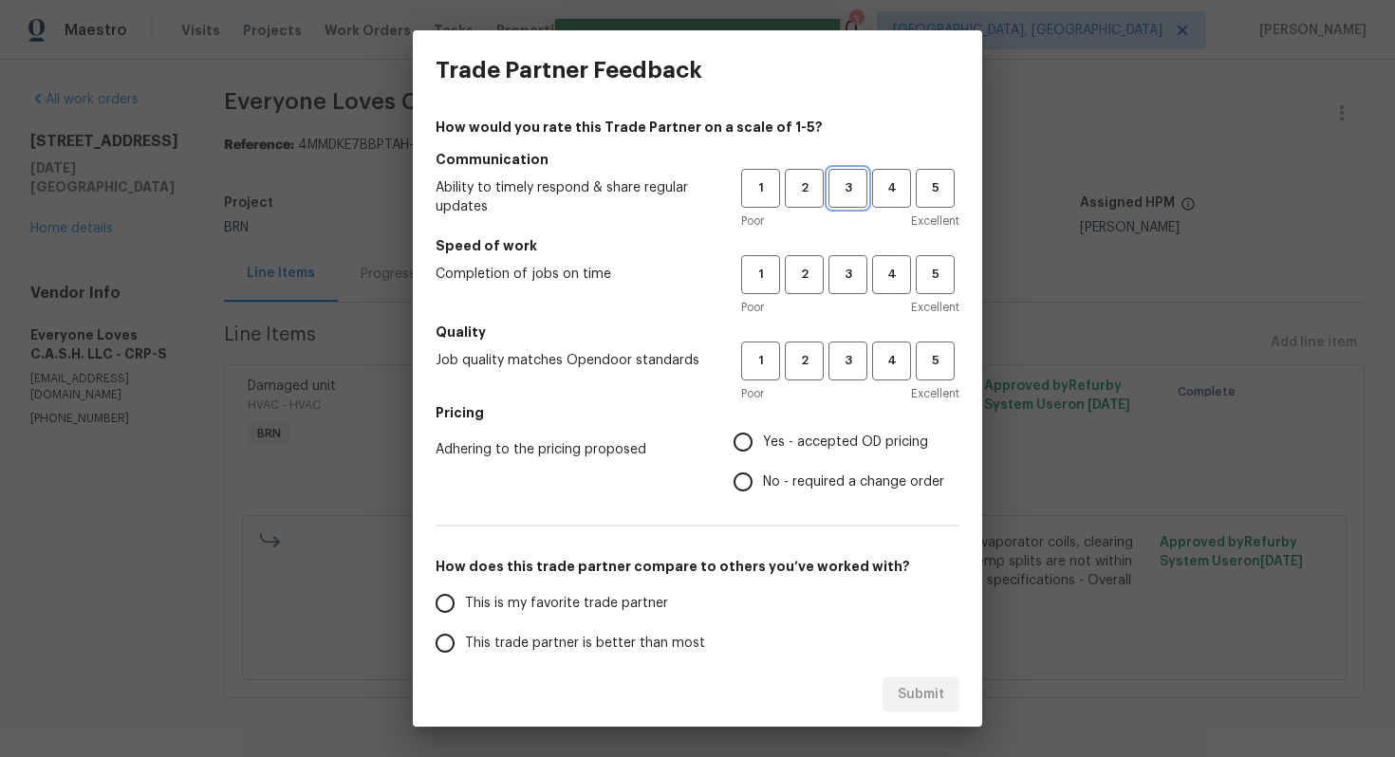
click at [842, 192] on span "3" at bounding box center [847, 188] width 35 height 22
click at [844, 264] on span "3" at bounding box center [847, 275] width 35 height 22
click at [846, 351] on span "3" at bounding box center [847, 361] width 35 height 22
click at [774, 479] on span "No - required a change order" at bounding box center [853, 483] width 181 height 20
click at [763, 479] on input "No - required a change order" at bounding box center [743, 482] width 40 height 40
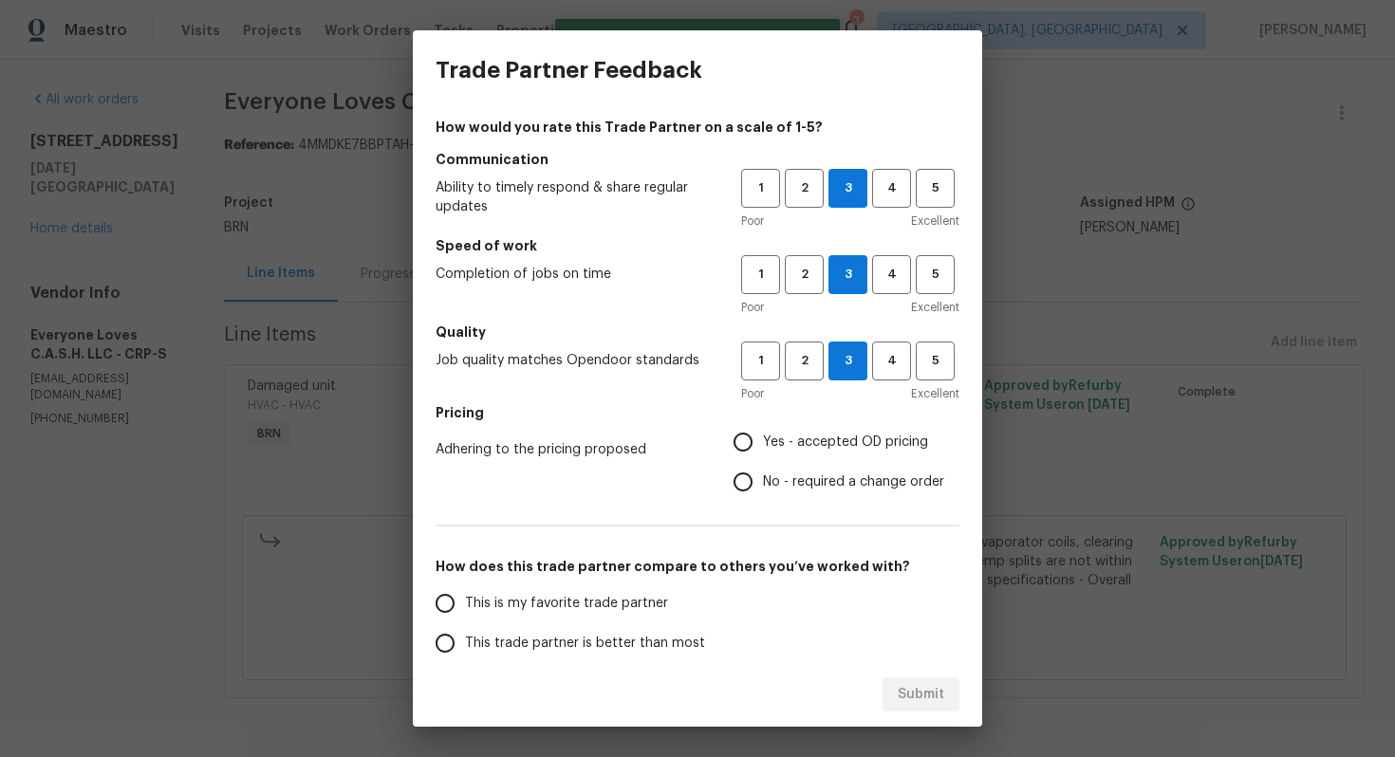
radio input "true"
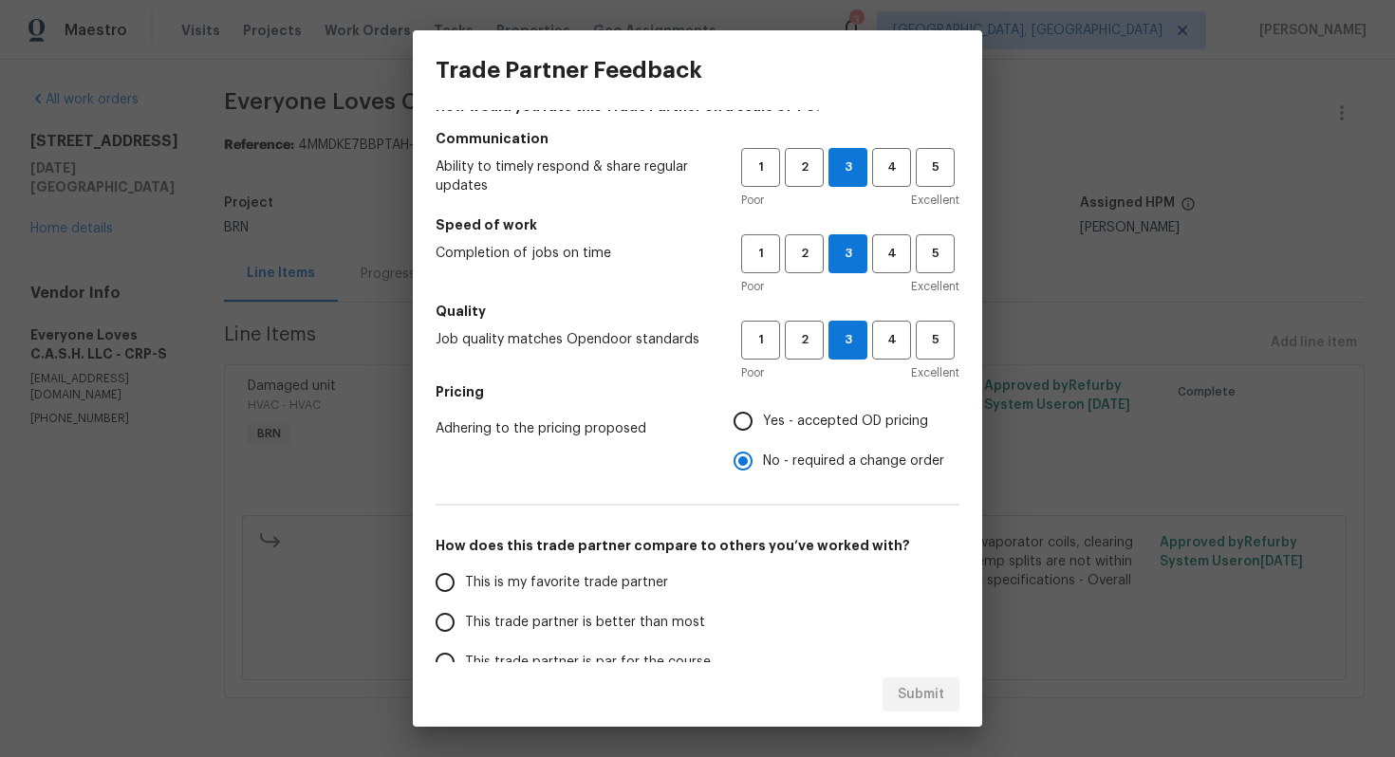
click at [573, 627] on span "This trade partner is better than most" at bounding box center [585, 623] width 240 height 20
click at [465, 627] on input "This trade partner is better than most" at bounding box center [445, 623] width 40 height 40
click at [919, 688] on span "Submit" at bounding box center [921, 695] width 46 height 24
radio input "true"
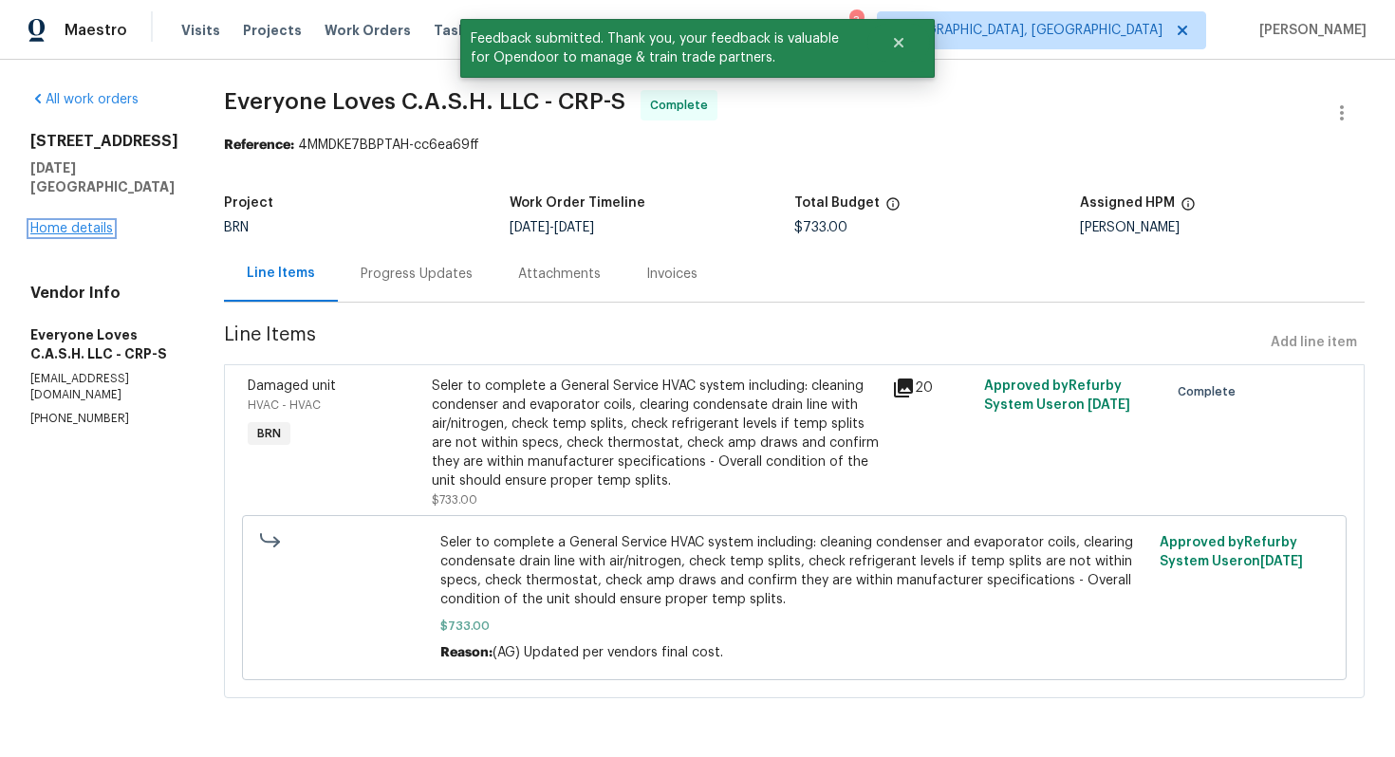
click at [85, 222] on link "Home details" at bounding box center [71, 228] width 83 height 13
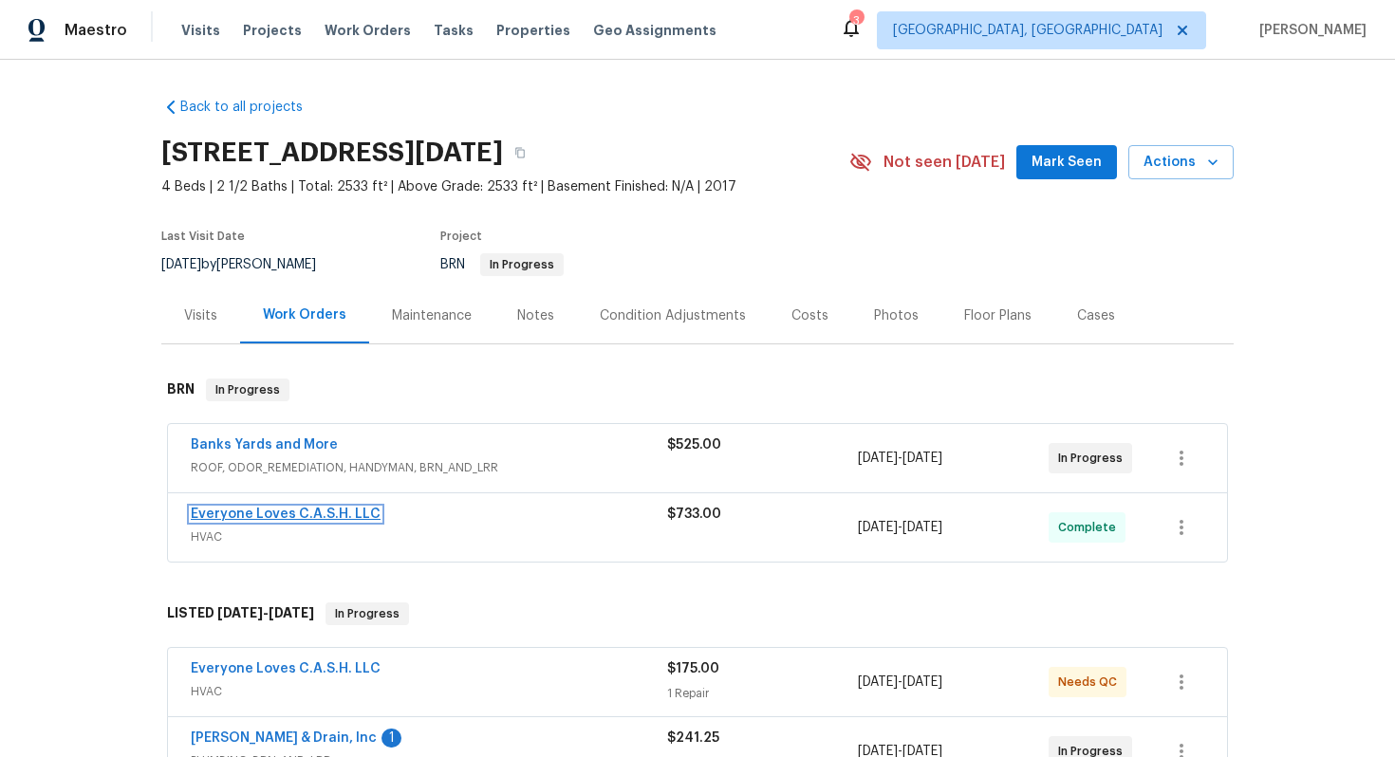
click at [273, 515] on link "Everyone Loves C.A.S.H. LLC" at bounding box center [286, 514] width 190 height 13
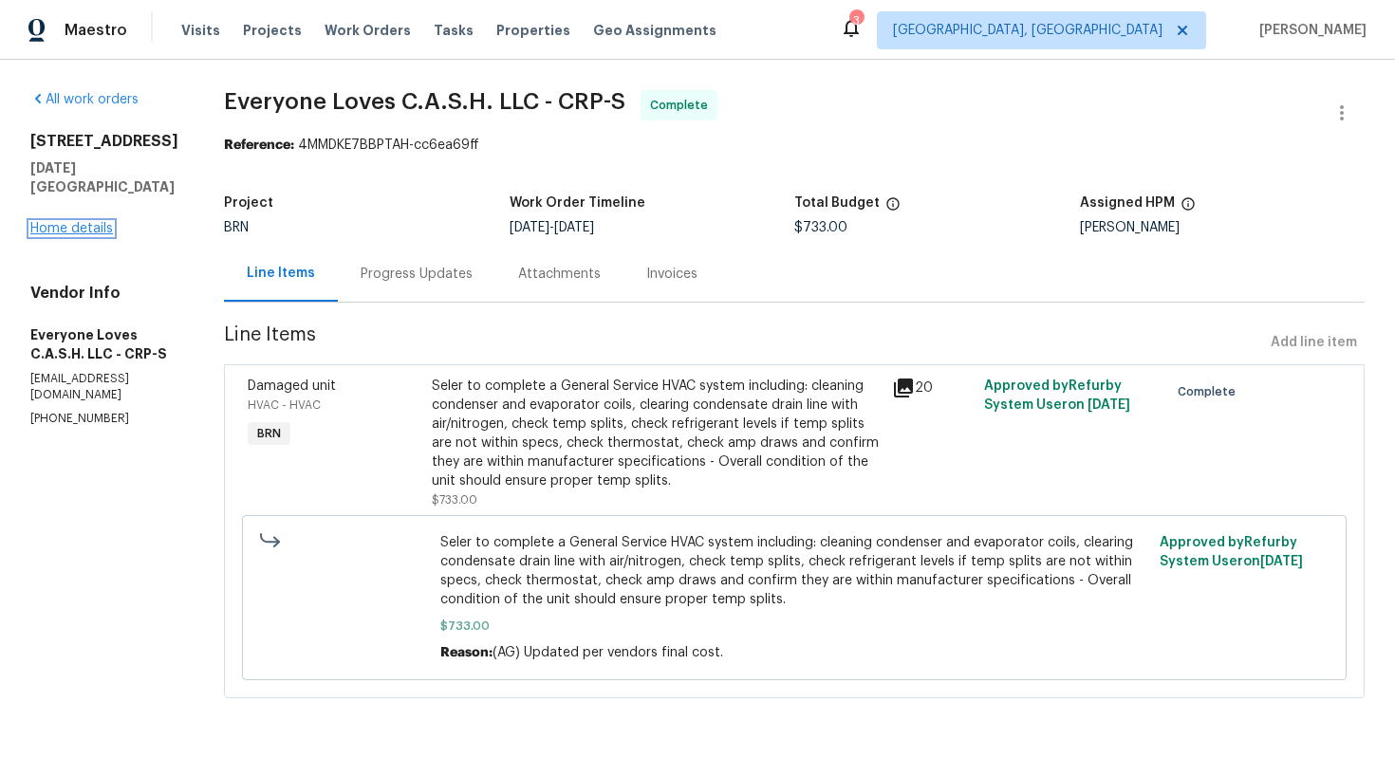
click at [102, 222] on link "Home details" at bounding box center [71, 228] width 83 height 13
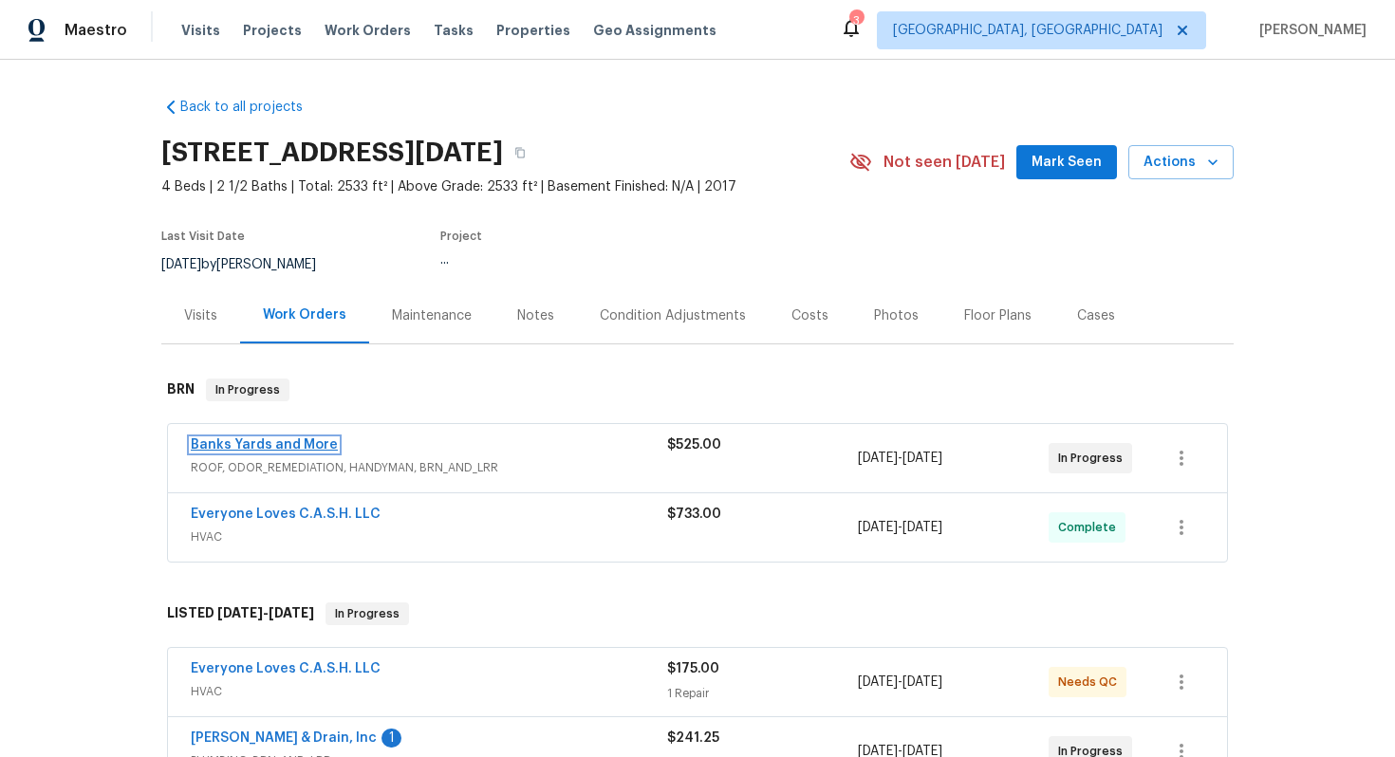
click at [301, 448] on link "Banks Yards and More" at bounding box center [264, 444] width 147 height 13
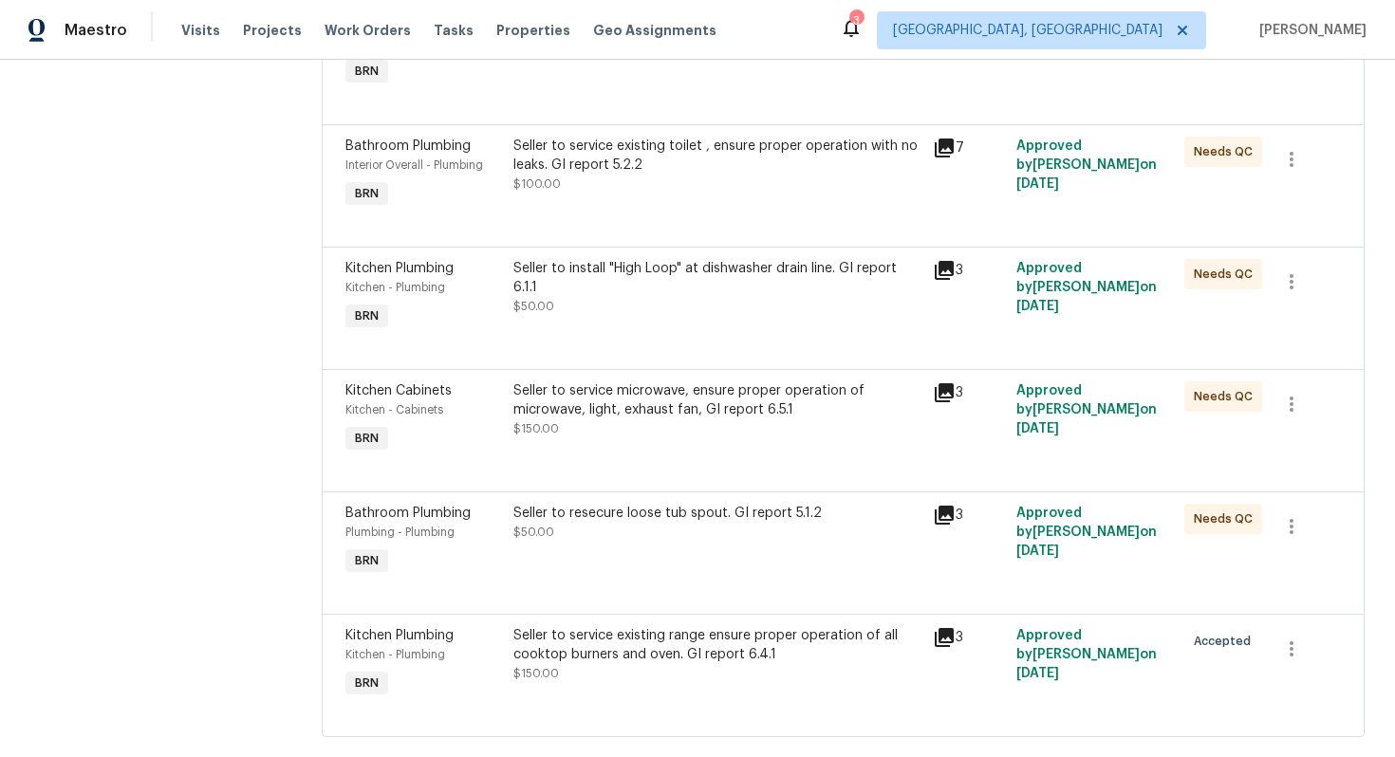
scroll to position [418, 0]
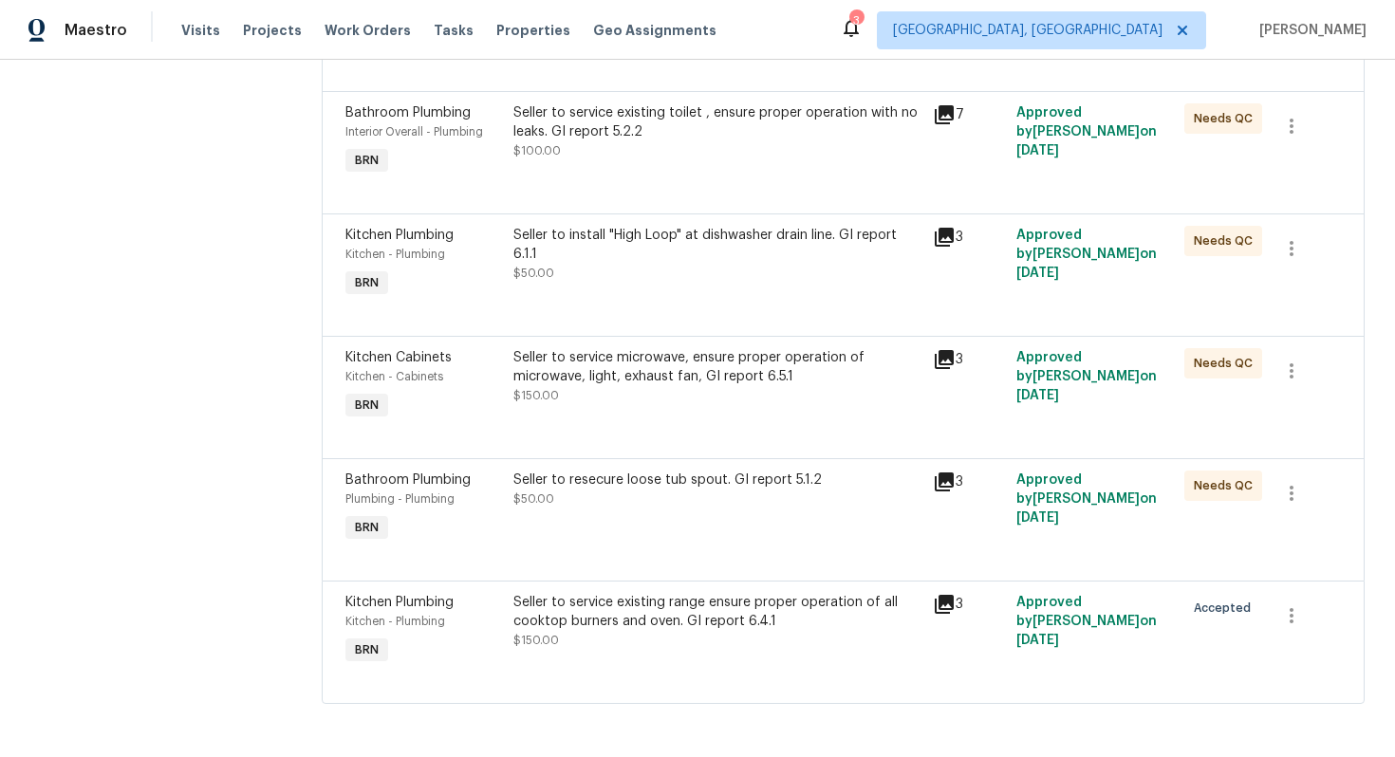
click at [613, 602] on div "Seller to service existing range ensure proper operation of all cooktop burners…" at bounding box center [717, 612] width 408 height 38
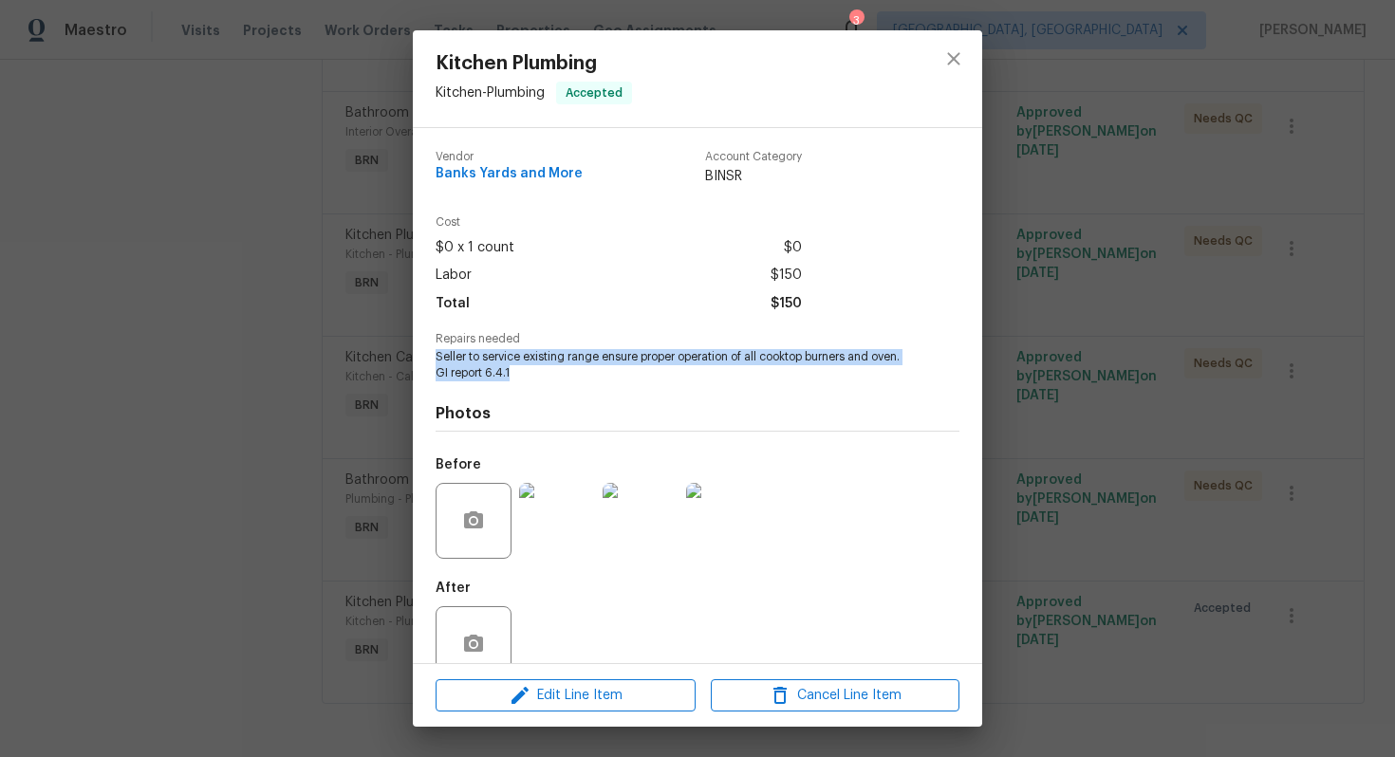
drag, startPoint x: 436, startPoint y: 348, endPoint x: 560, endPoint y: 371, distance: 125.4
click at [560, 371] on div "Repairs needed Seller to service existing range ensure proper operation of all …" at bounding box center [698, 357] width 524 height 48
copy span "Seller to service existing range ensure proper operation of all cooktop burners…"
